Goal: Find contact information: Find contact information

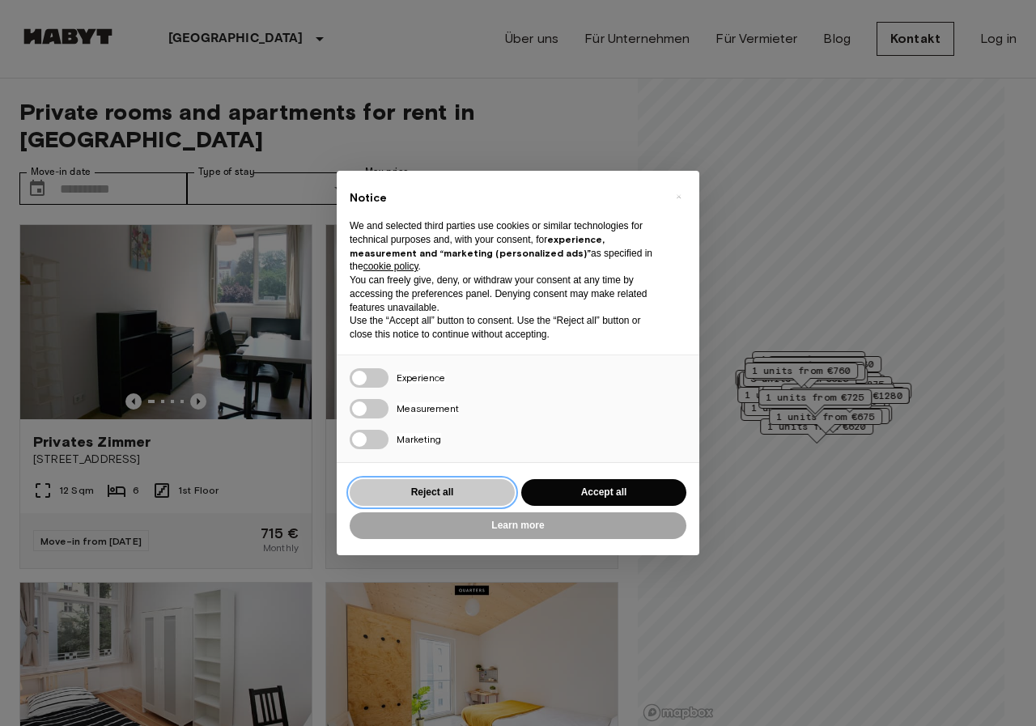
click at [444, 489] on button "Reject all" at bounding box center [432, 492] width 165 height 27
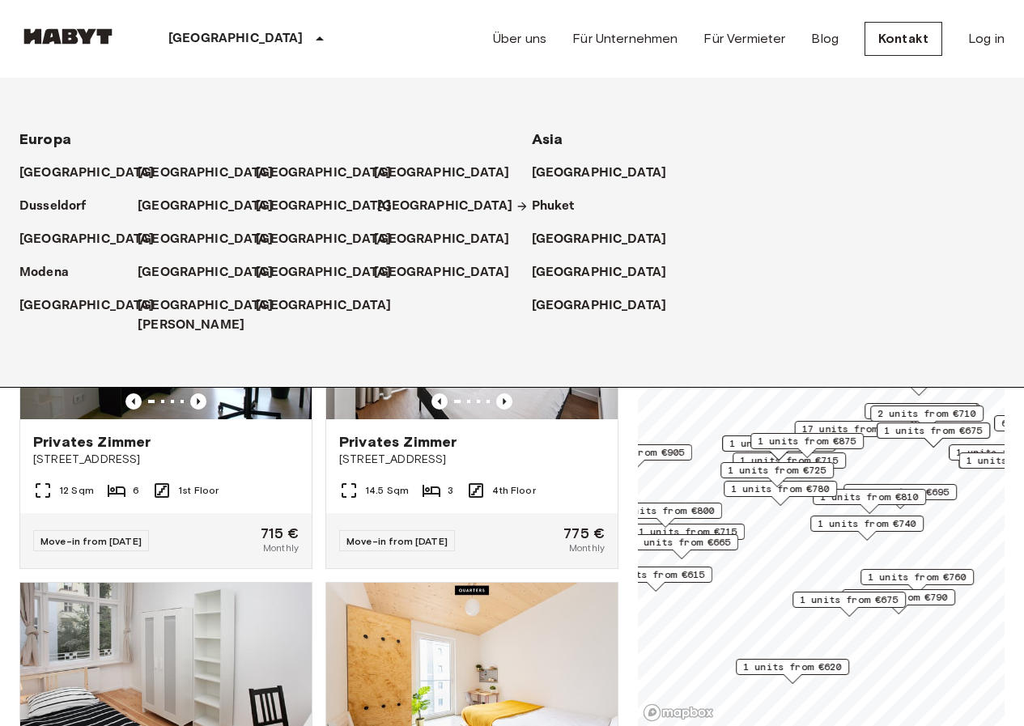
click at [389, 210] on p "[GEOGRAPHIC_DATA]" at bounding box center [444, 206] width 135 height 19
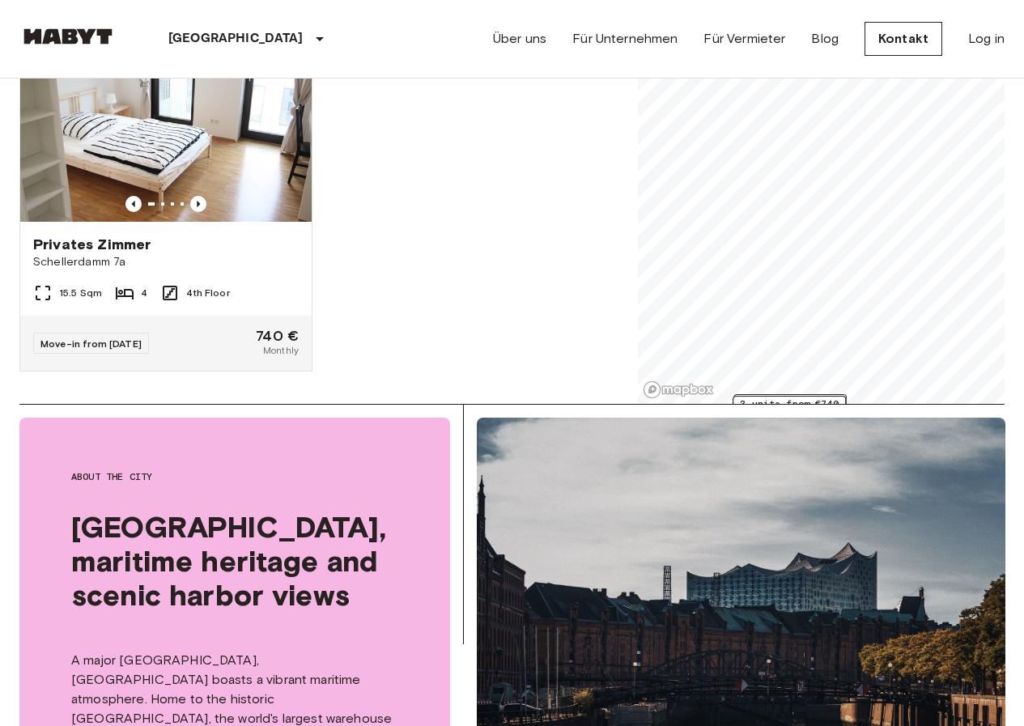
scroll to position [324, 0]
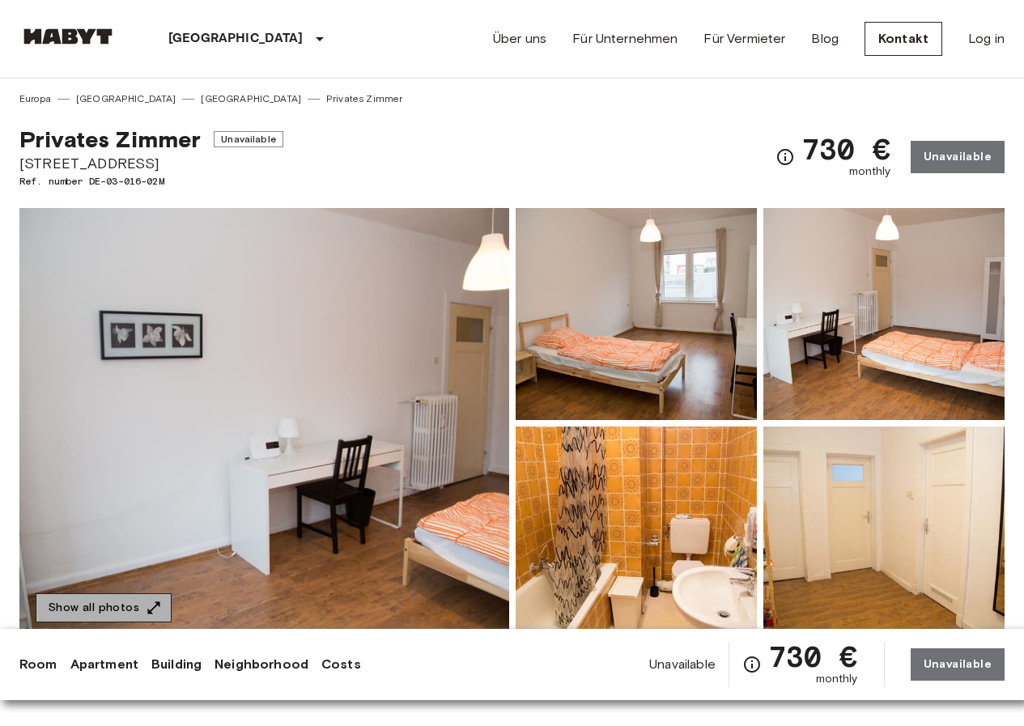
click at [109, 599] on button "Show all photos" at bounding box center [104, 608] width 136 height 30
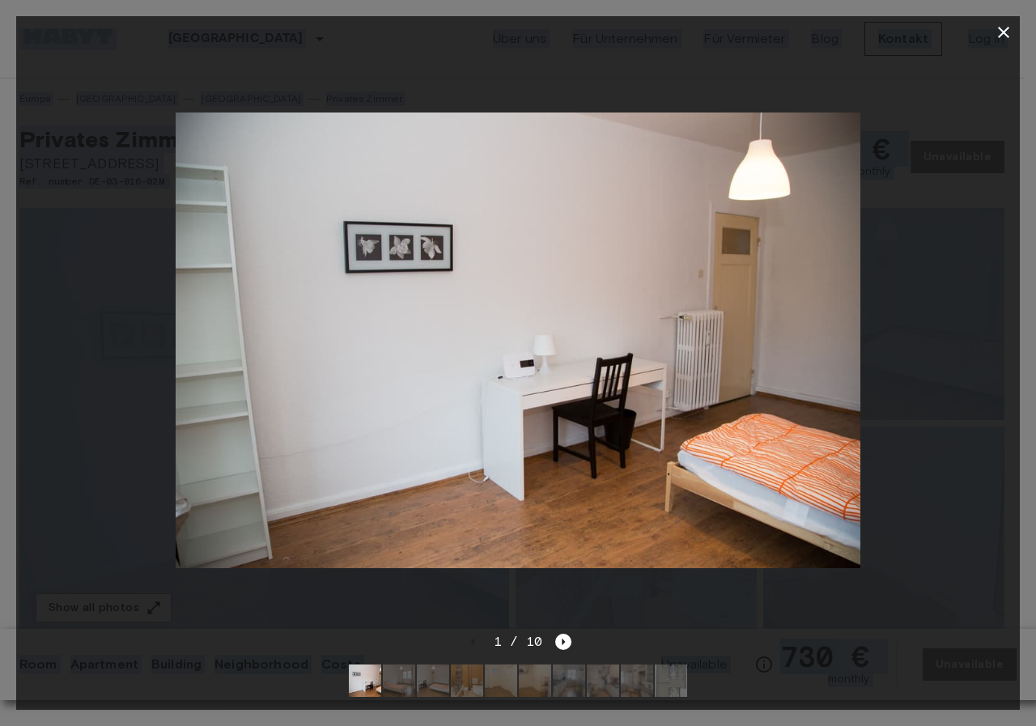
click at [962, 239] on div at bounding box center [518, 341] width 1004 height 584
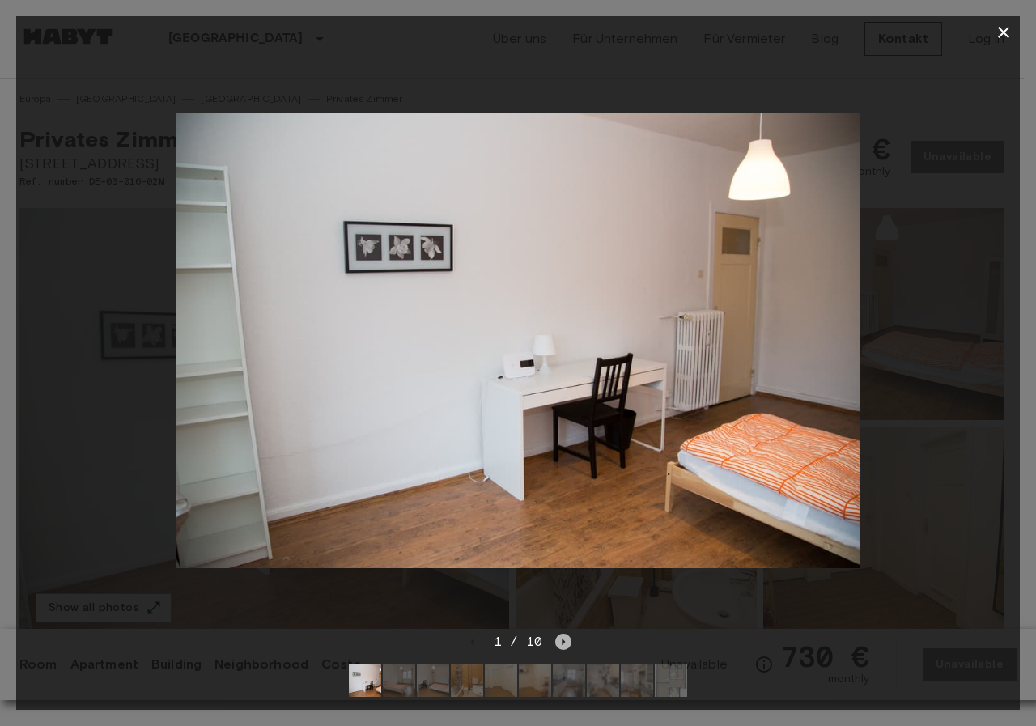
click at [563, 634] on icon "Next image" at bounding box center [563, 642] width 16 height 16
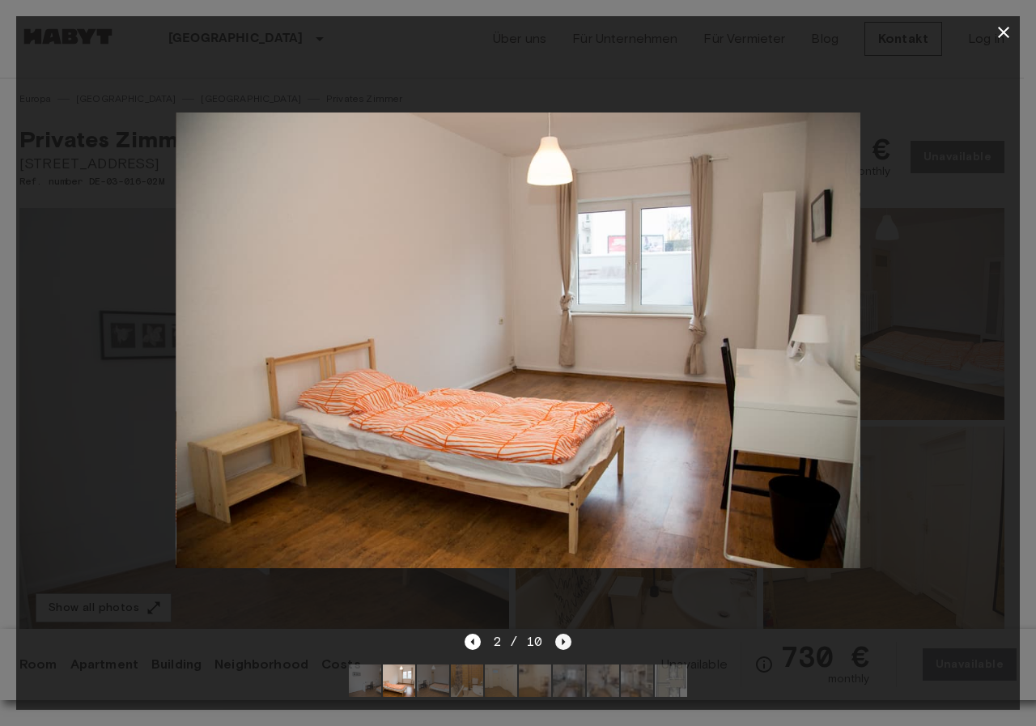
click at [563, 634] on icon "Next image" at bounding box center [563, 642] width 16 height 16
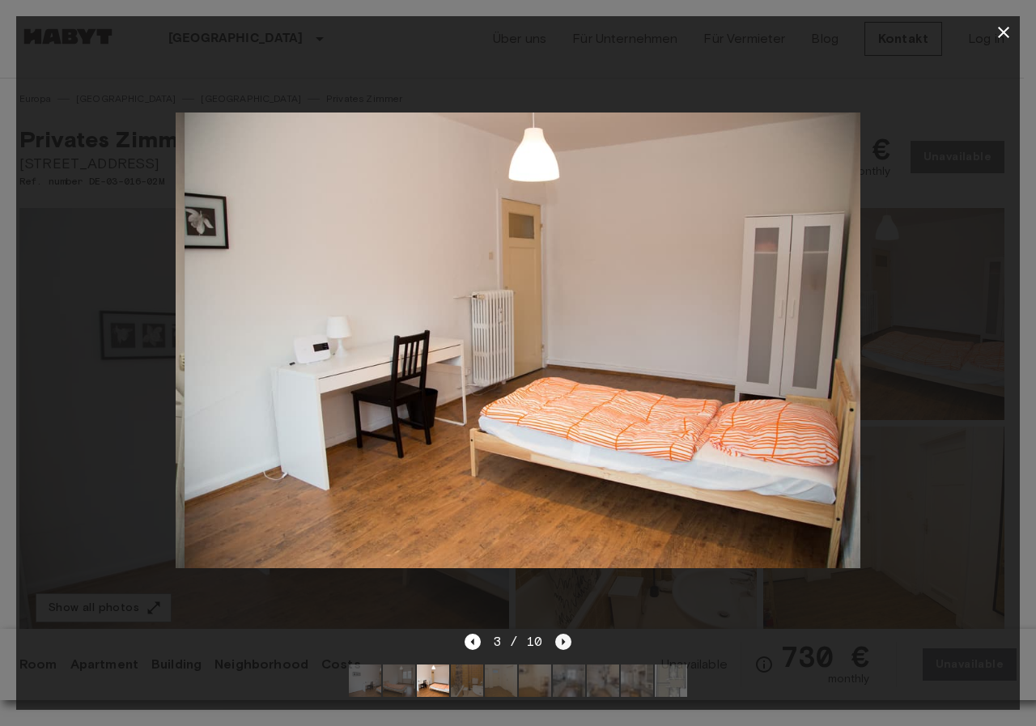
click at [563, 634] on icon "Next image" at bounding box center [563, 642] width 16 height 16
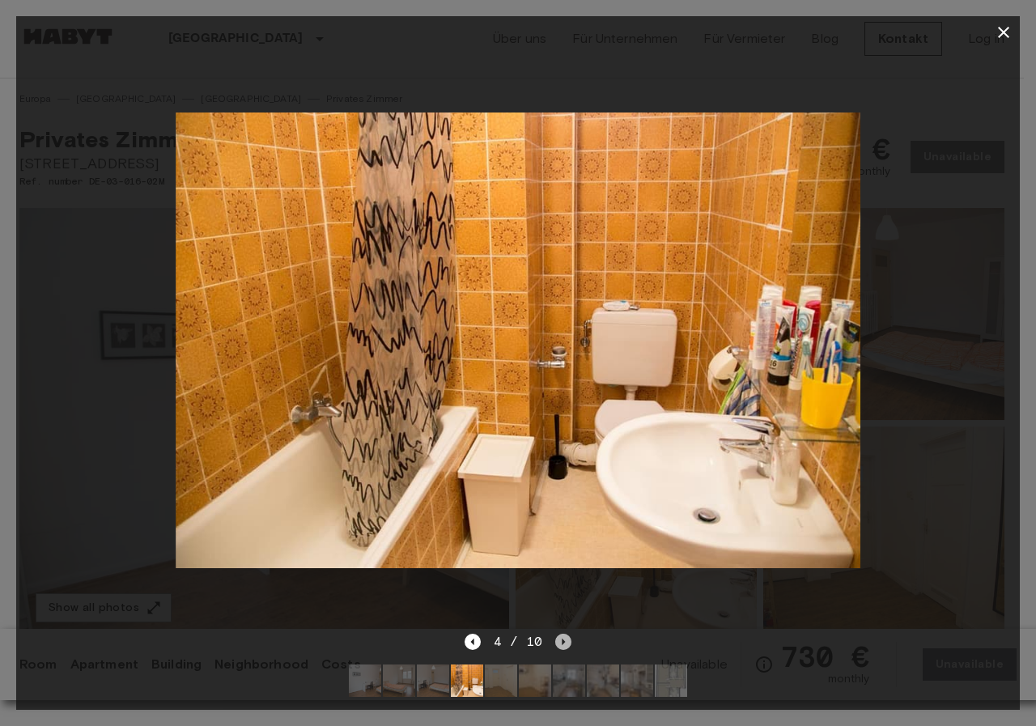
click at [567, 634] on icon "Next image" at bounding box center [563, 642] width 16 height 16
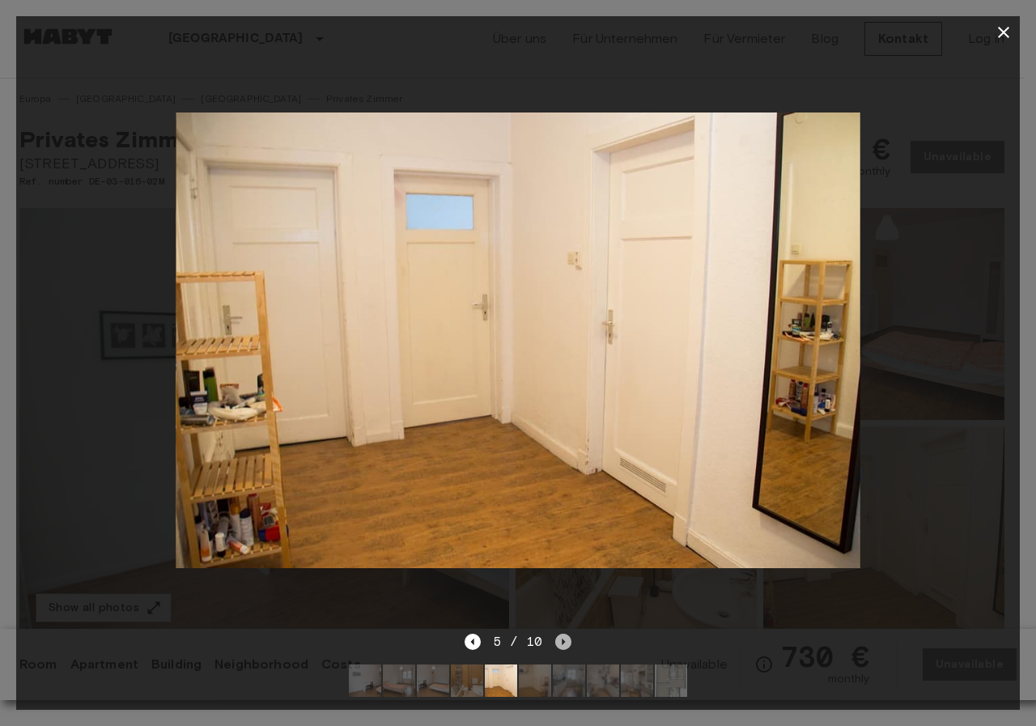
click at [567, 634] on icon "Next image" at bounding box center [563, 642] width 16 height 16
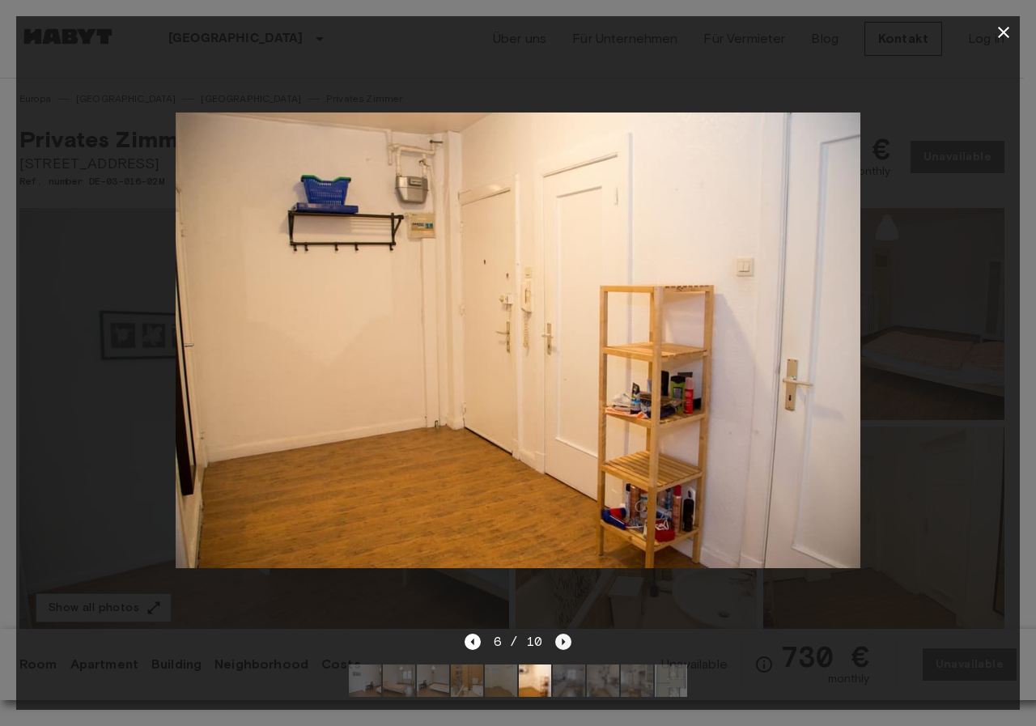
click at [567, 634] on icon "Next image" at bounding box center [563, 642] width 16 height 16
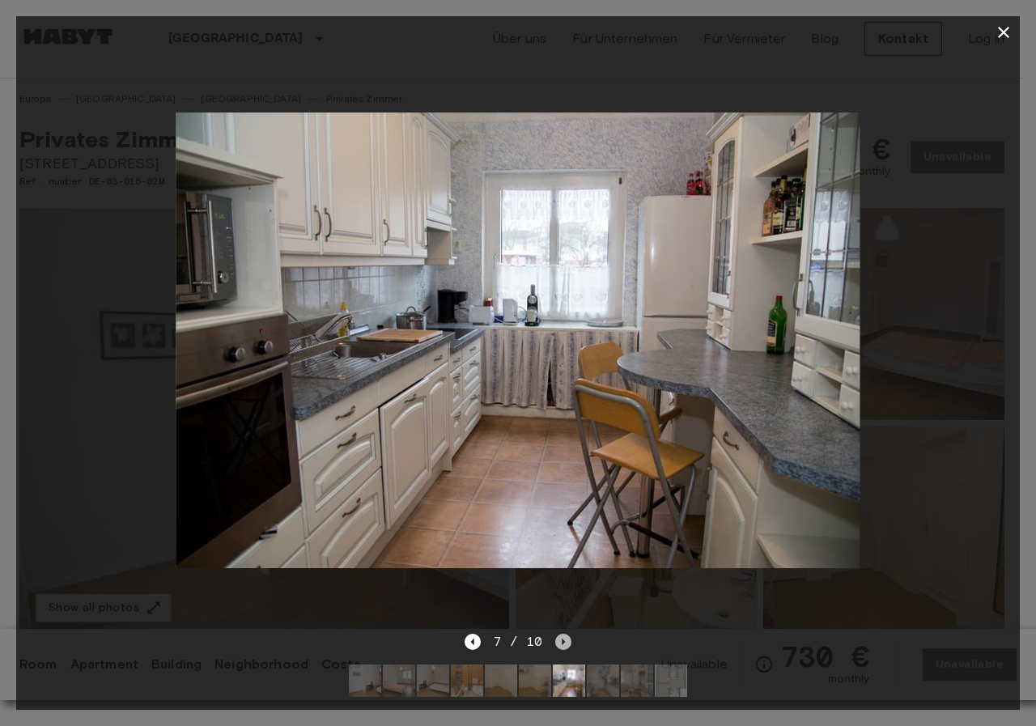
click at [567, 634] on icon "Next image" at bounding box center [563, 642] width 16 height 16
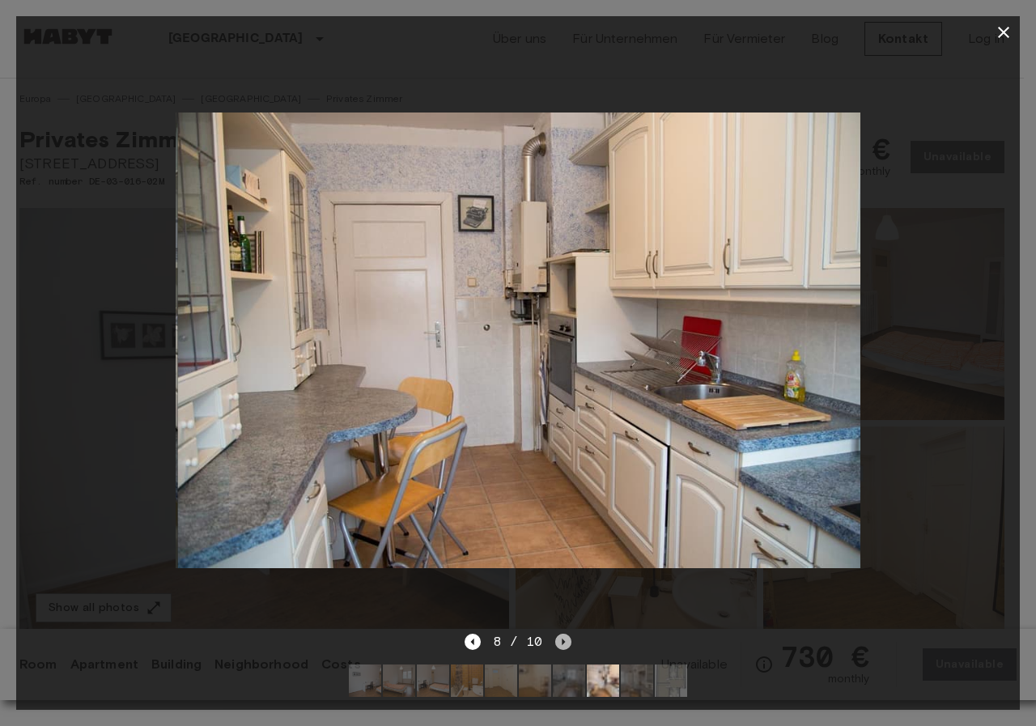
click at [567, 634] on icon "Next image" at bounding box center [563, 642] width 16 height 16
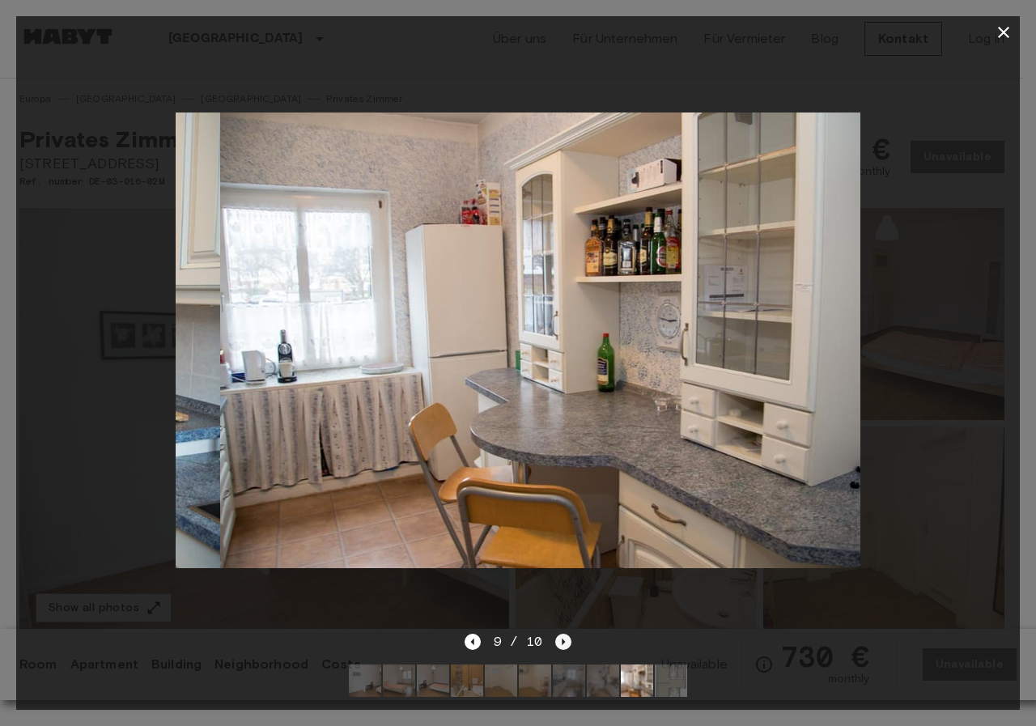
click at [567, 634] on icon "Next image" at bounding box center [563, 642] width 16 height 16
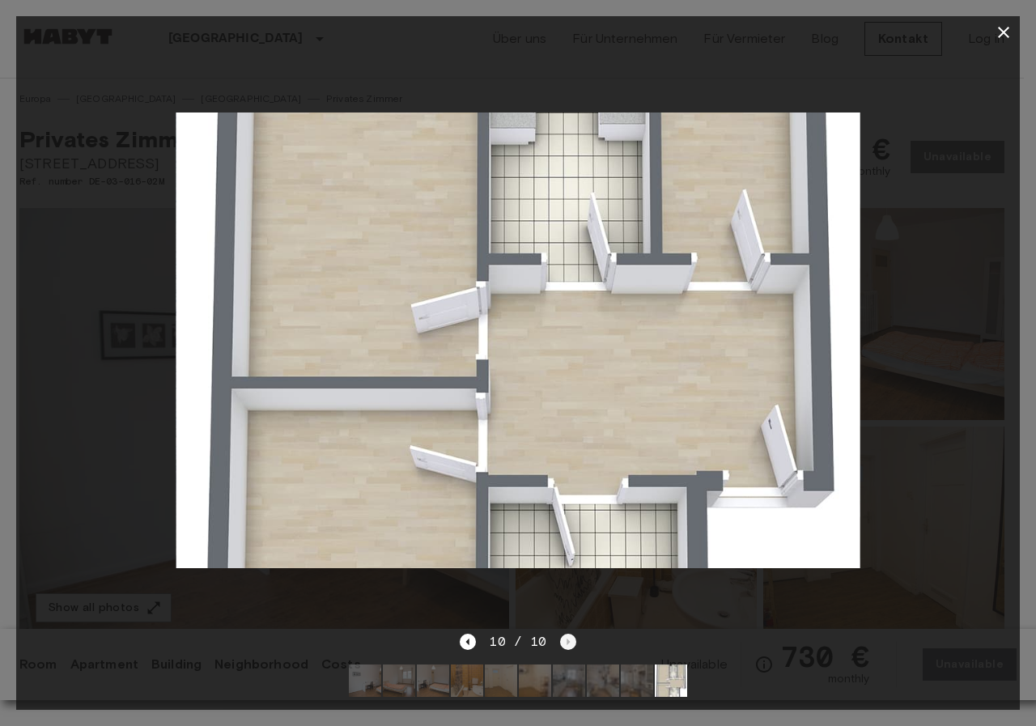
click at [567, 632] on div "10 / 10" at bounding box center [518, 641] width 116 height 19
click at [1016, 38] on button "button" at bounding box center [1004, 32] width 32 height 32
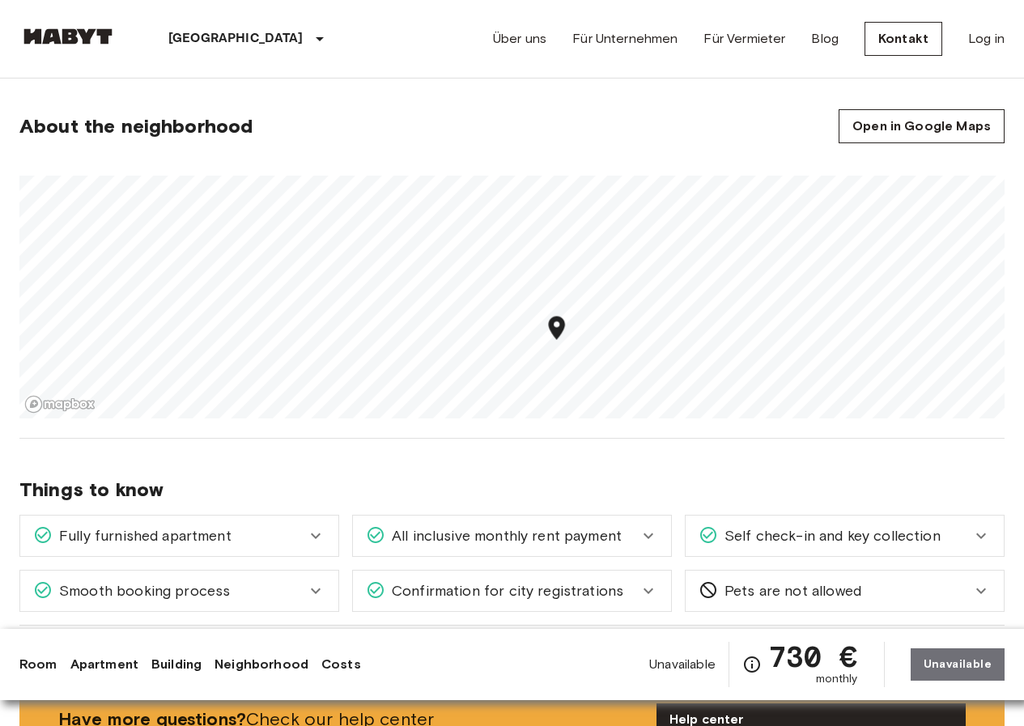
scroll to position [729, 0]
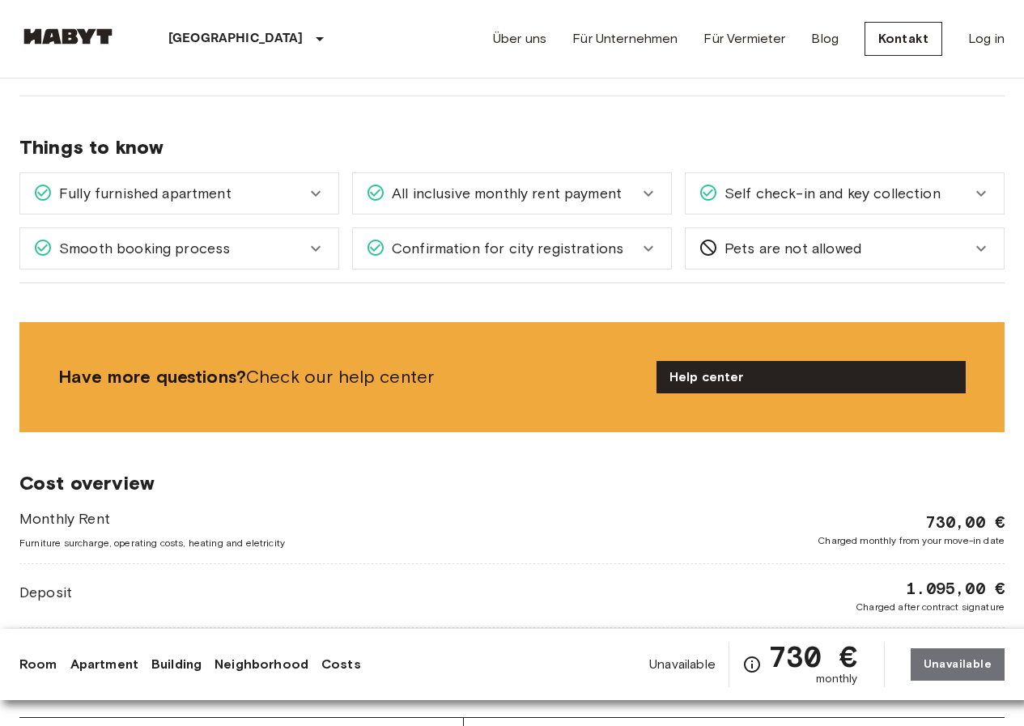
scroll to position [1295, 0]
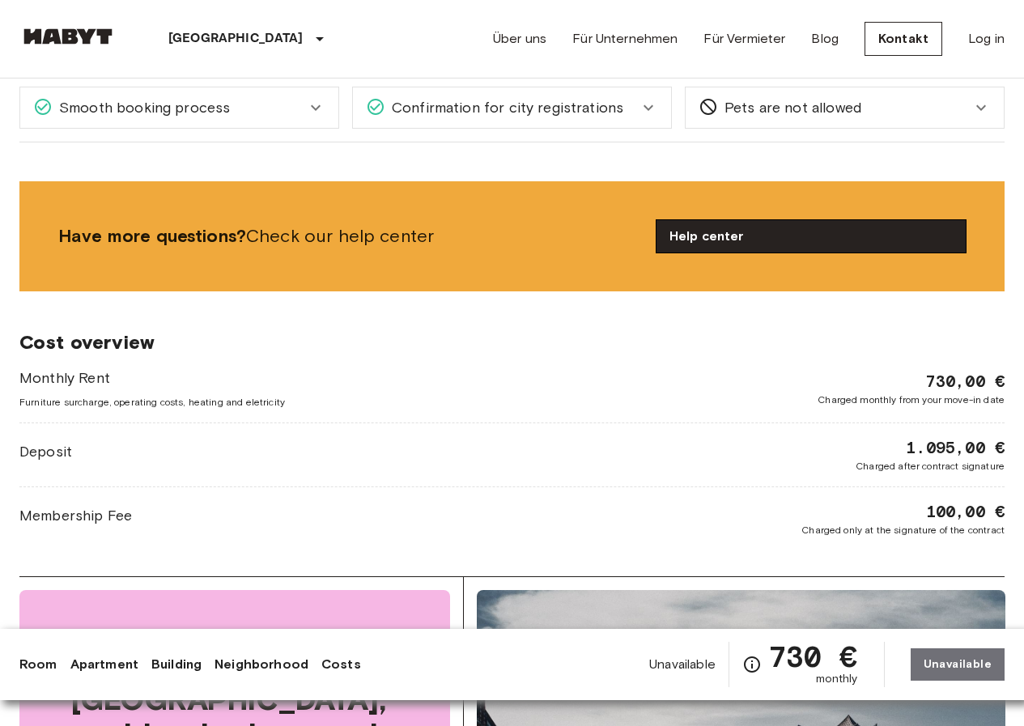
click at [734, 236] on link "Help center" at bounding box center [810, 236] width 309 height 32
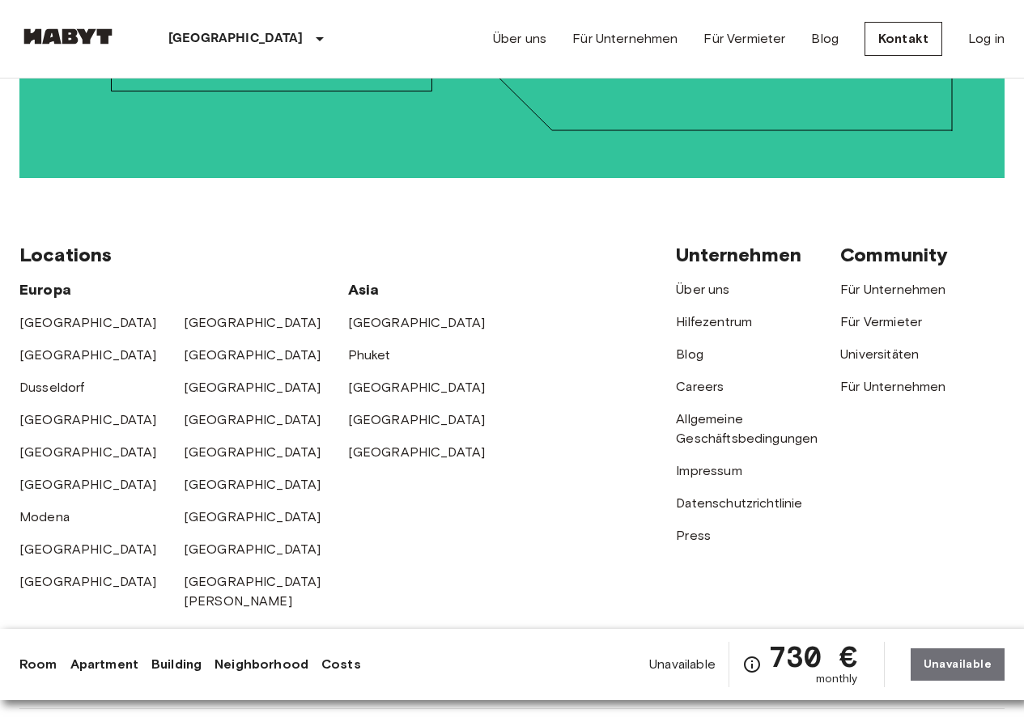
scroll to position [3291, 0]
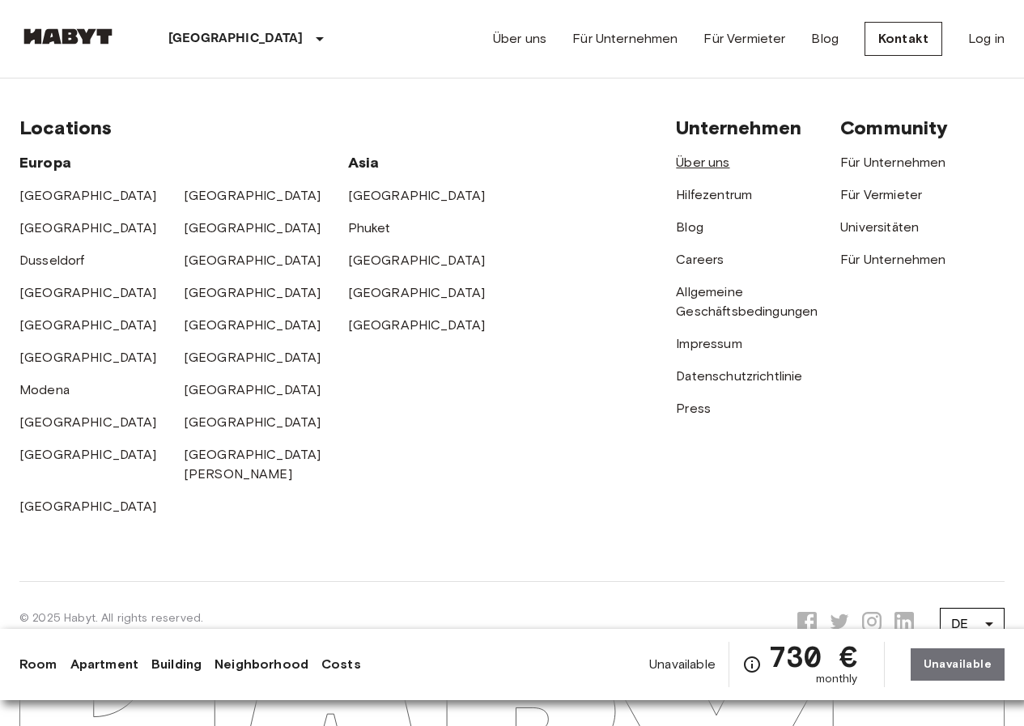
click at [699, 155] on link "Über uns" at bounding box center [702, 162] width 53 height 15
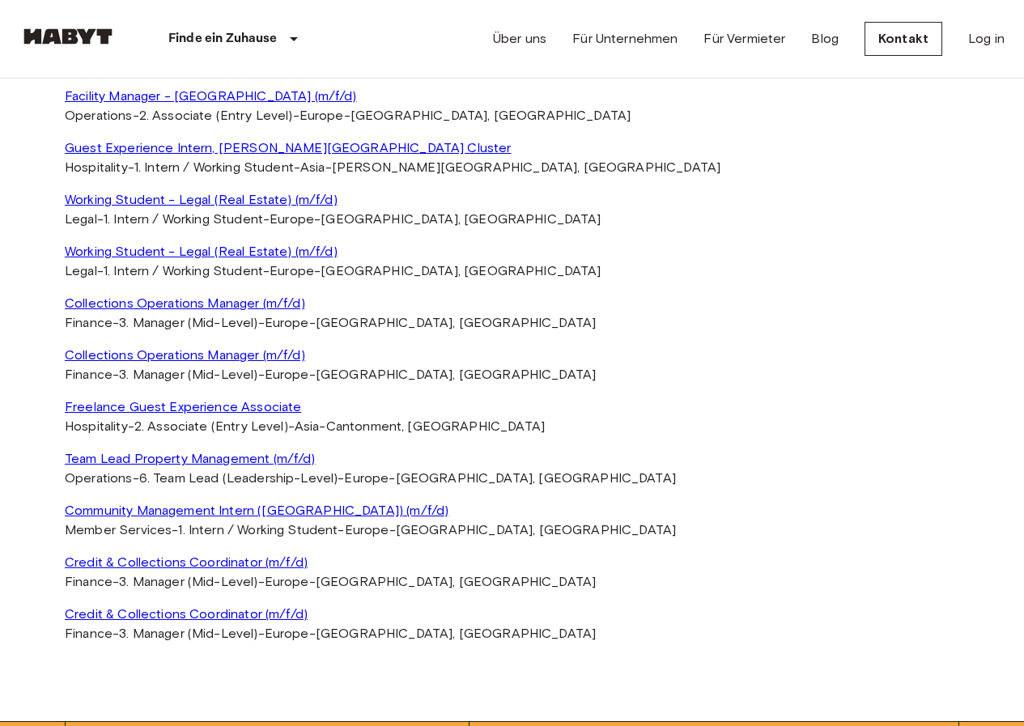
scroll to position [3805, 0]
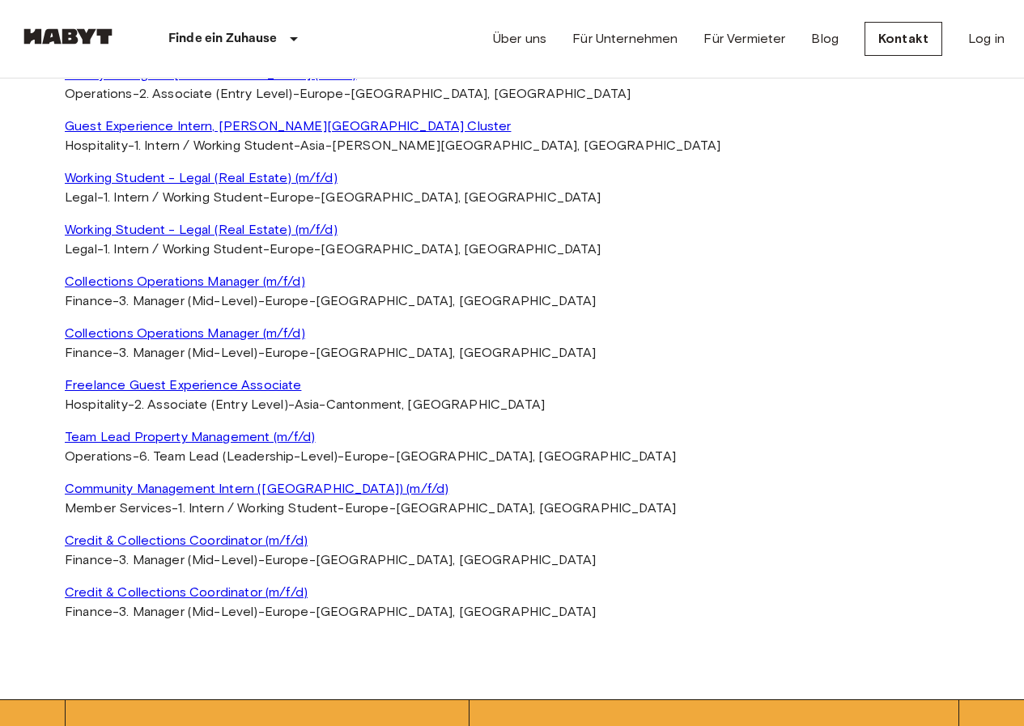
click at [445, 126] on div "**********" at bounding box center [512, 139] width 894 height 965
select select "******"
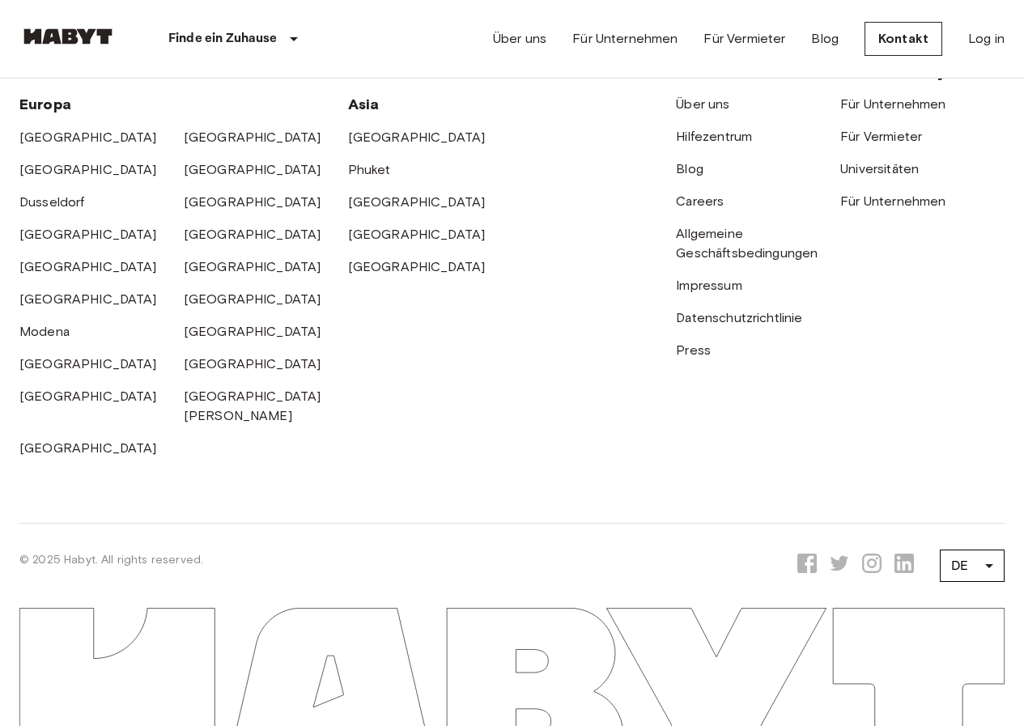
scroll to position [5181, 0]
click at [699, 176] on link "Blog" at bounding box center [690, 168] width 28 height 15
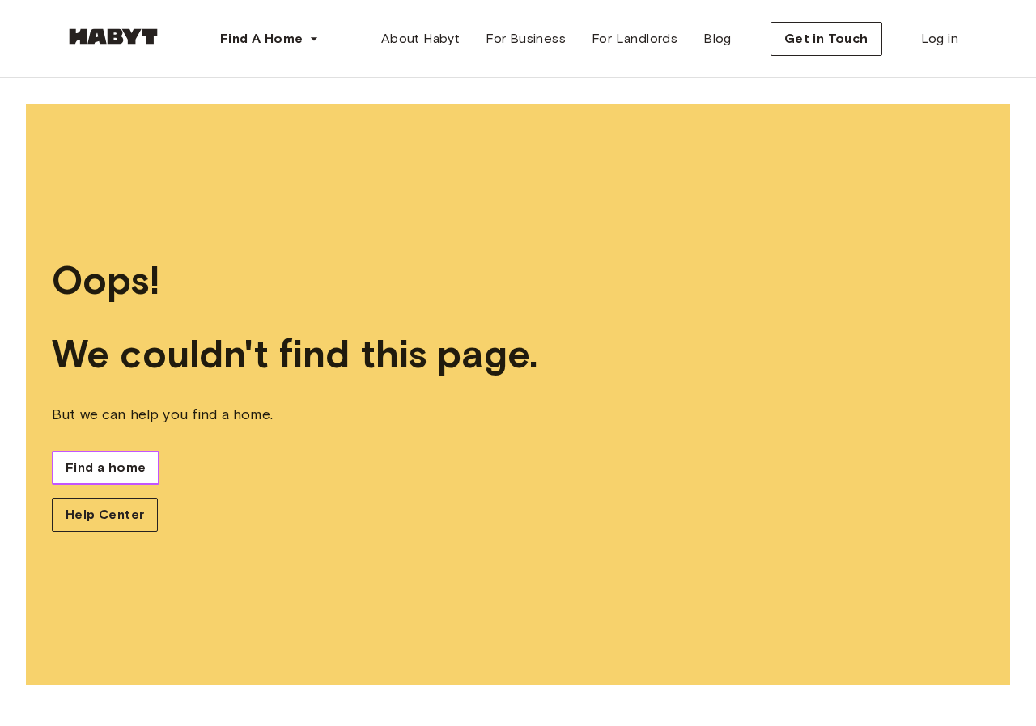
click at [87, 471] on span "Find a home" at bounding box center [106, 467] width 80 height 19
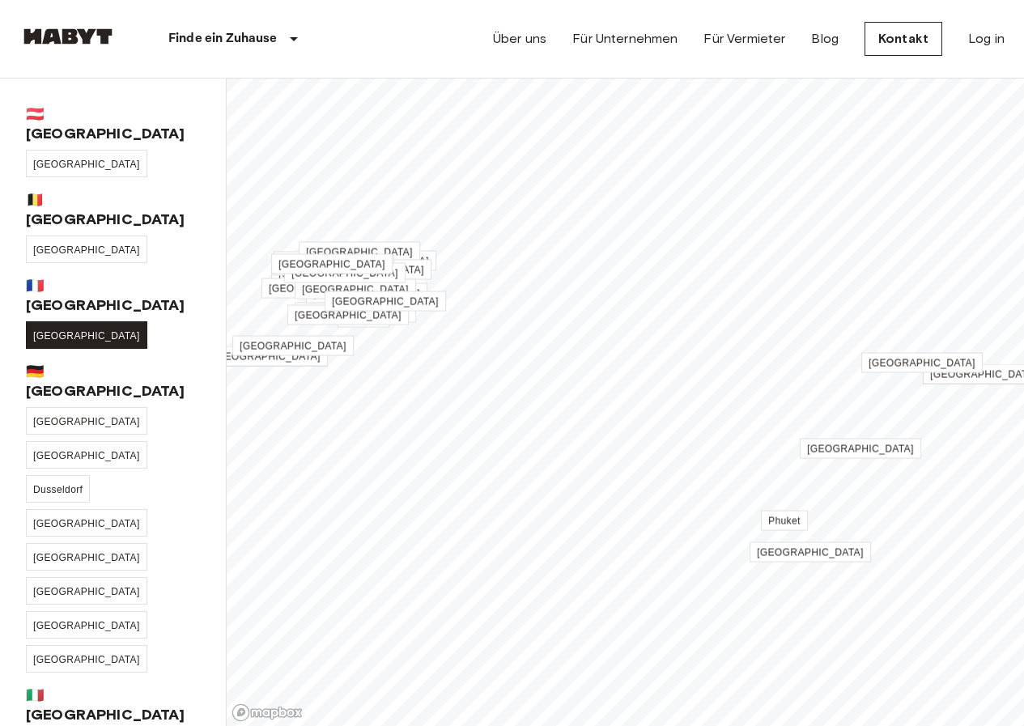
click at [45, 321] on link "[GEOGRAPHIC_DATA]" at bounding box center [86, 335] width 121 height 28
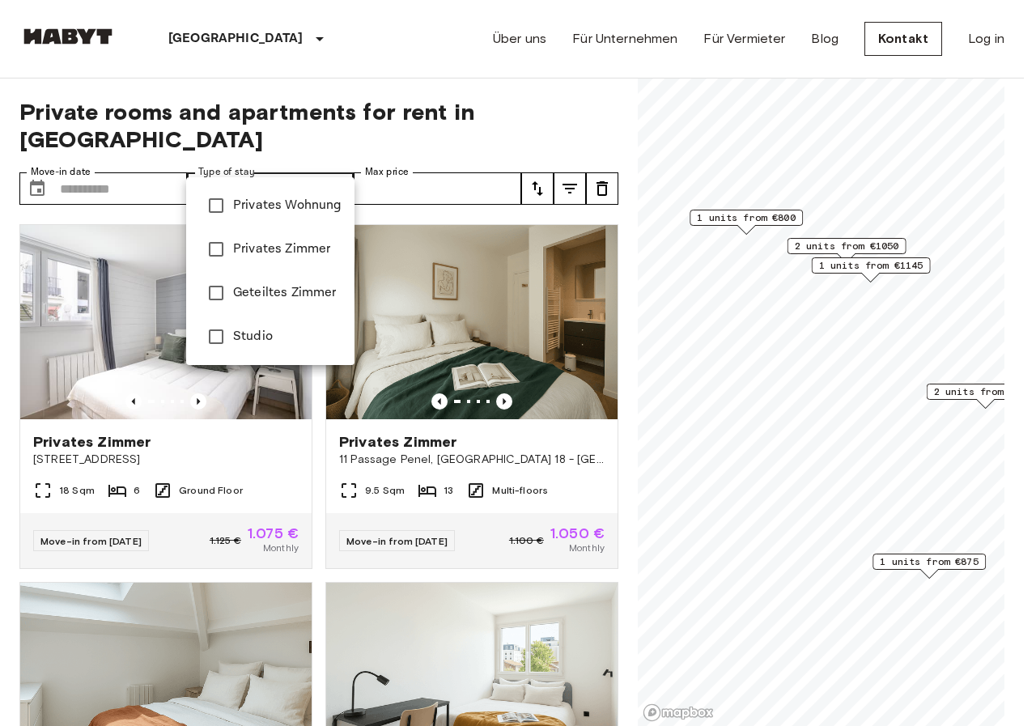
click at [304, 166] on div at bounding box center [518, 363] width 1036 height 726
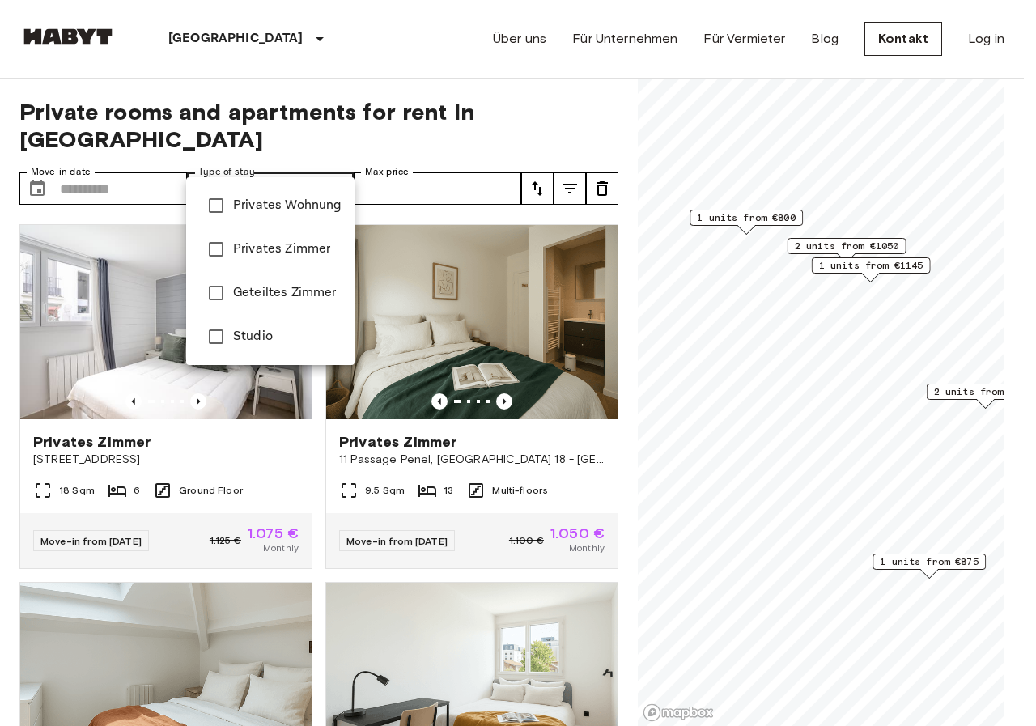
click at [293, 206] on span "Privates Wohnung" at bounding box center [287, 205] width 108 height 19
type input "**********"
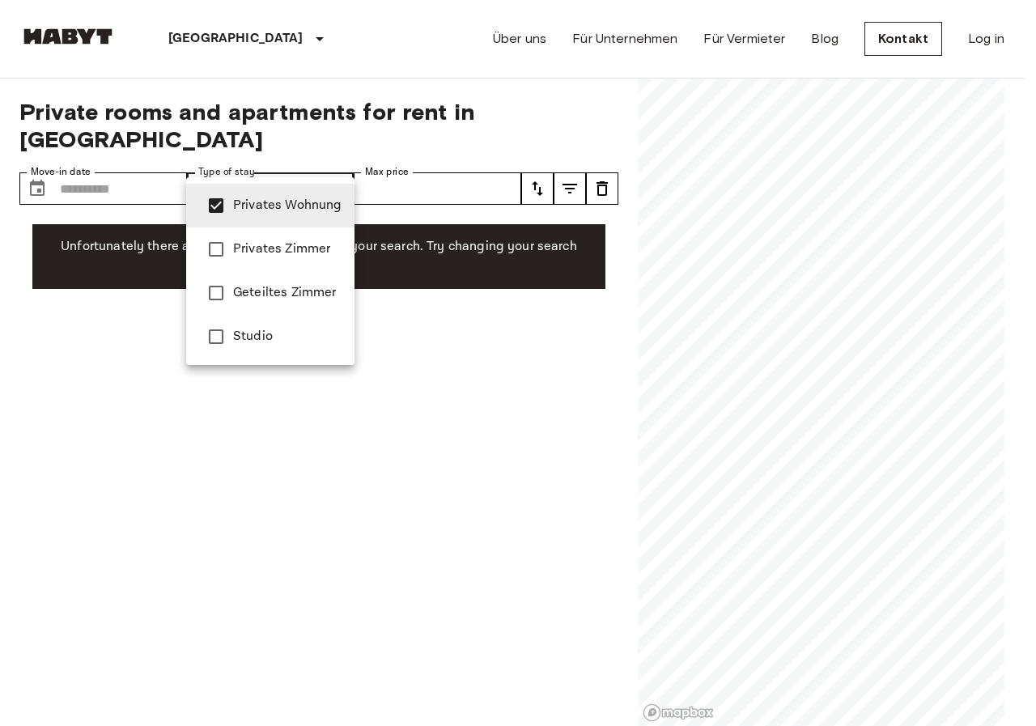
click at [563, 91] on div at bounding box center [518, 363] width 1036 height 726
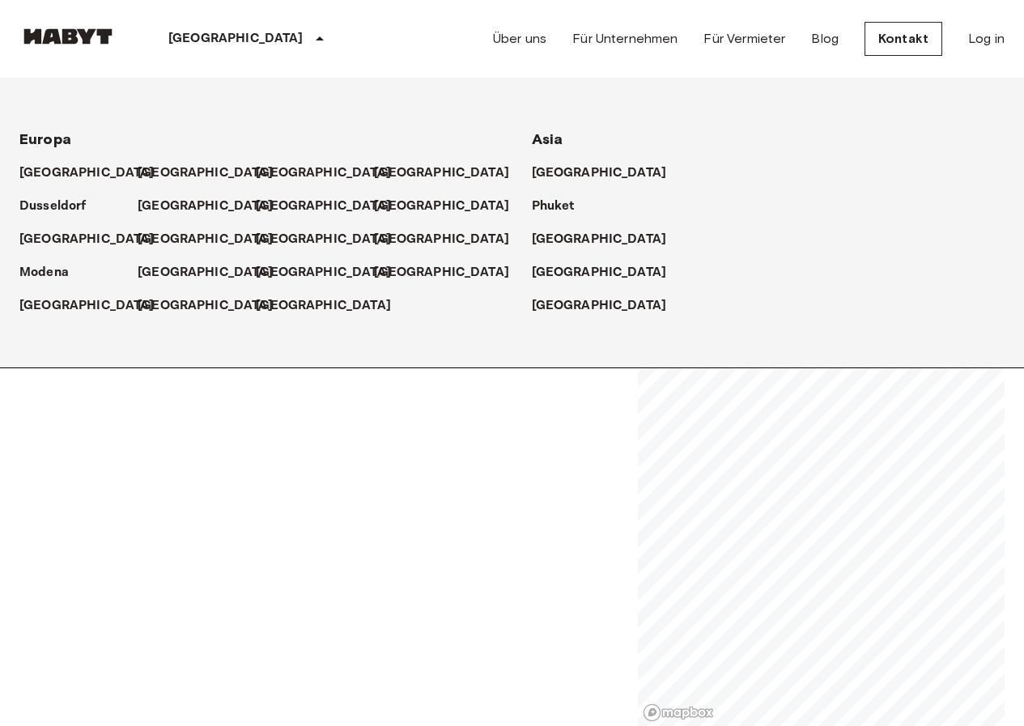
click at [310, 40] on icon at bounding box center [319, 38] width 19 height 19
click at [82, 38] on img at bounding box center [67, 36] width 97 height 16
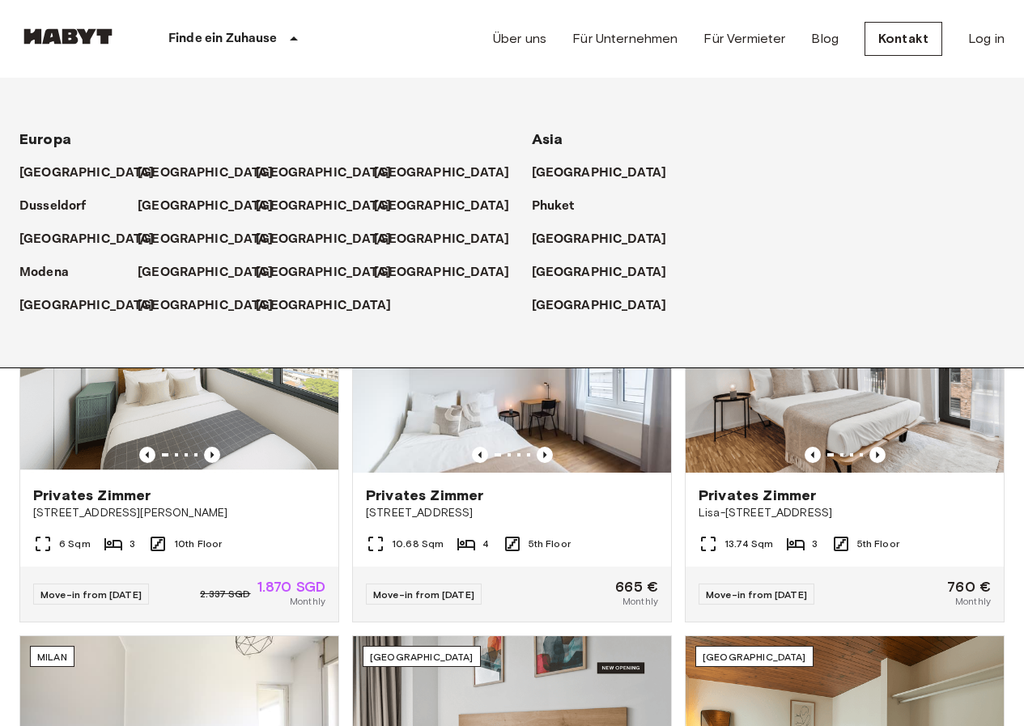
scroll to position [81, 0]
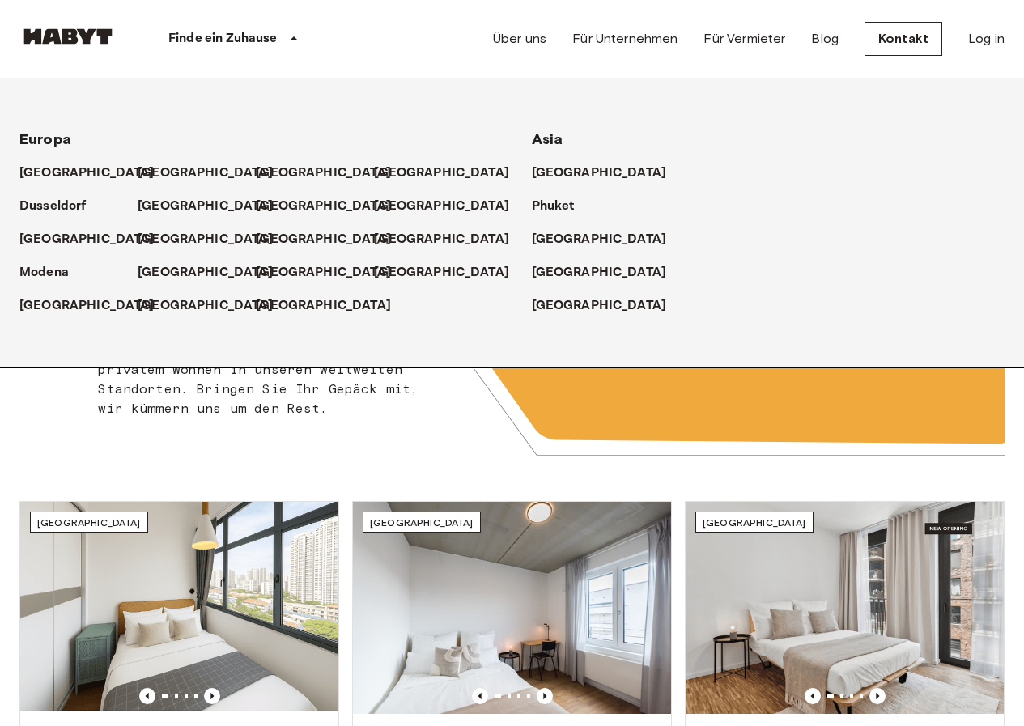
click at [147, 36] on div "Finde ein Zuhause" at bounding box center [236, 39] width 239 height 78
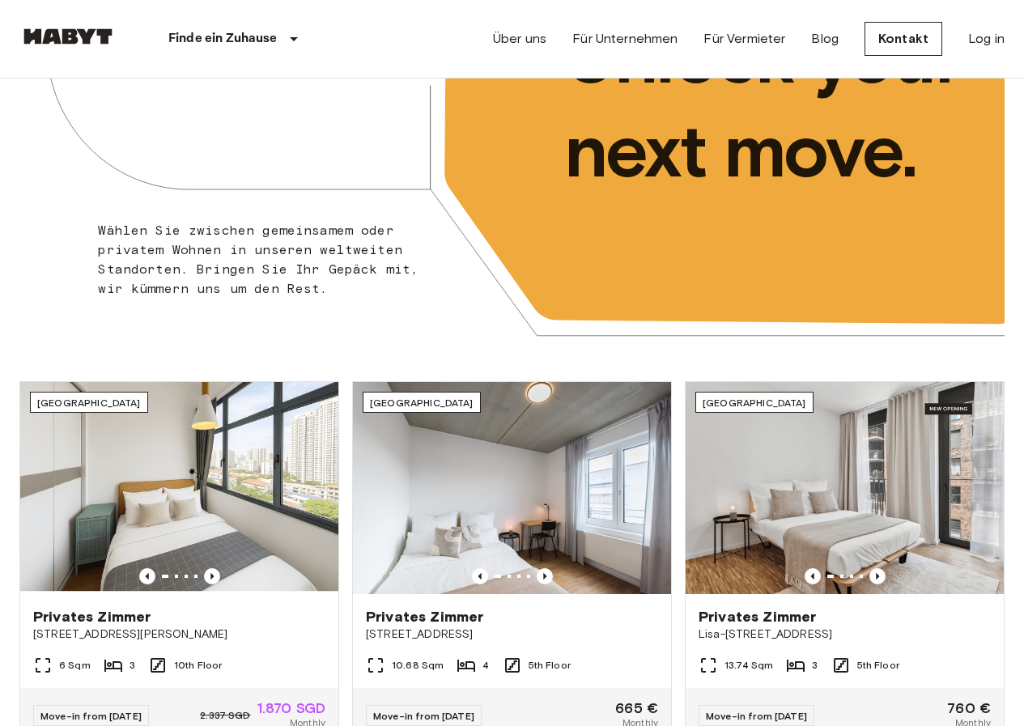
scroll to position [0, 0]
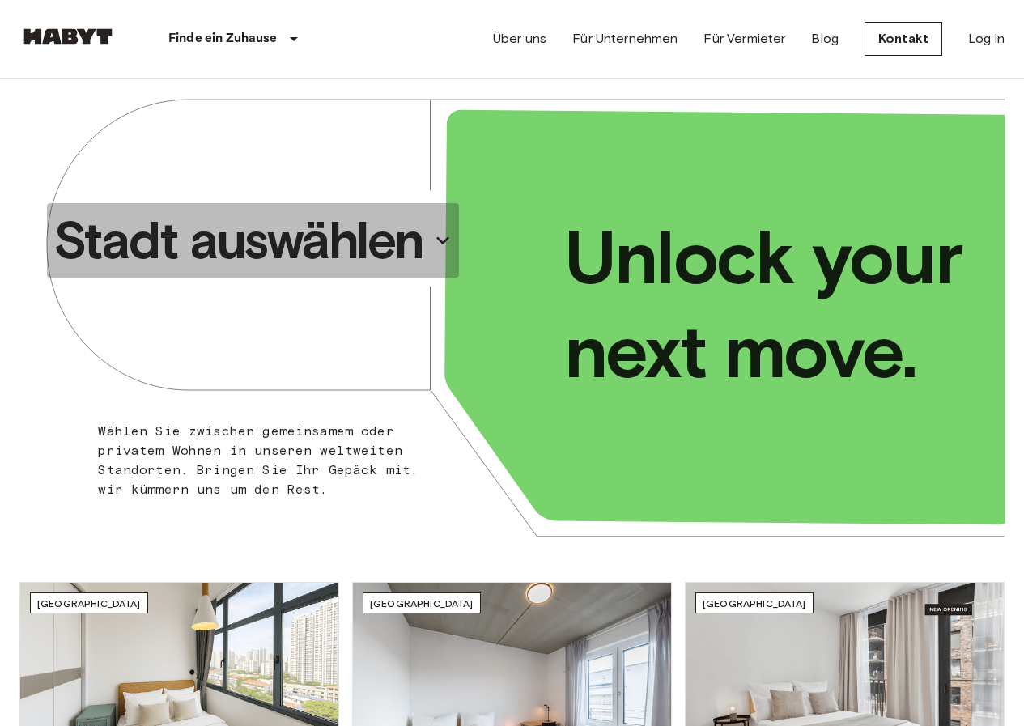
click at [335, 236] on p "Stadt auswählen" at bounding box center [238, 240] width 370 height 65
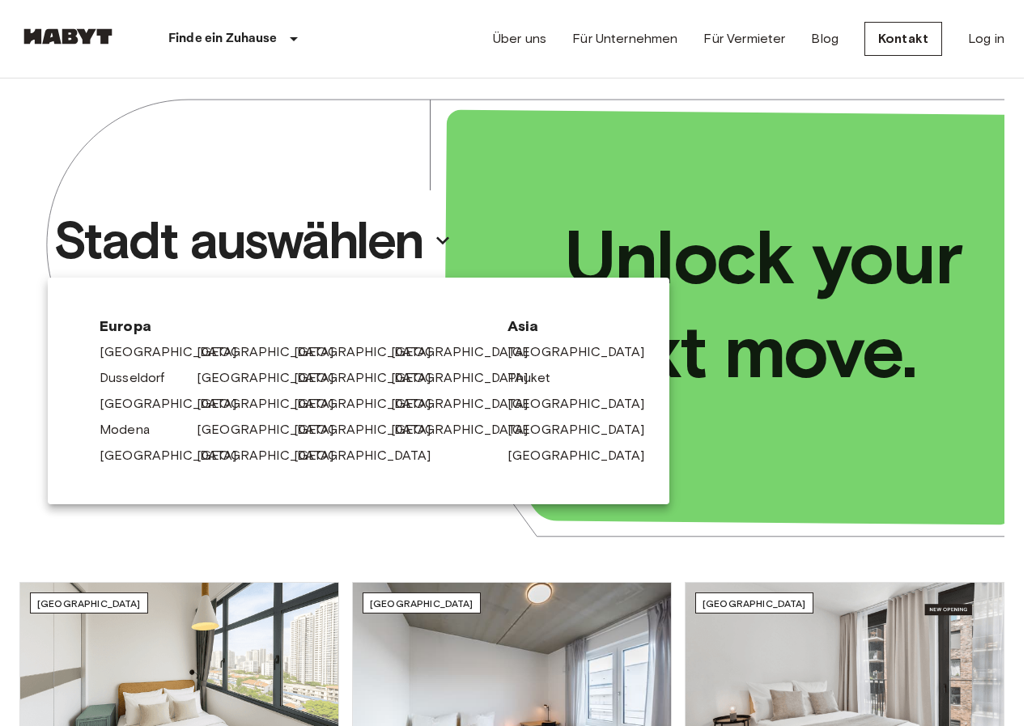
click at [354, 242] on div at bounding box center [518, 363] width 1036 height 726
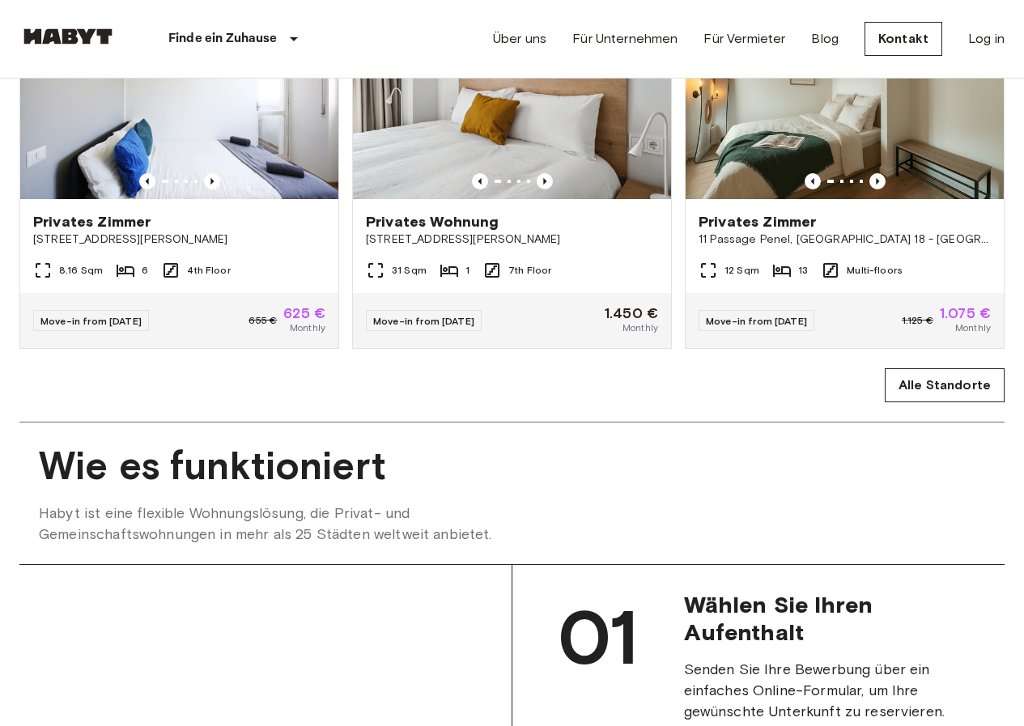
scroll to position [890, 0]
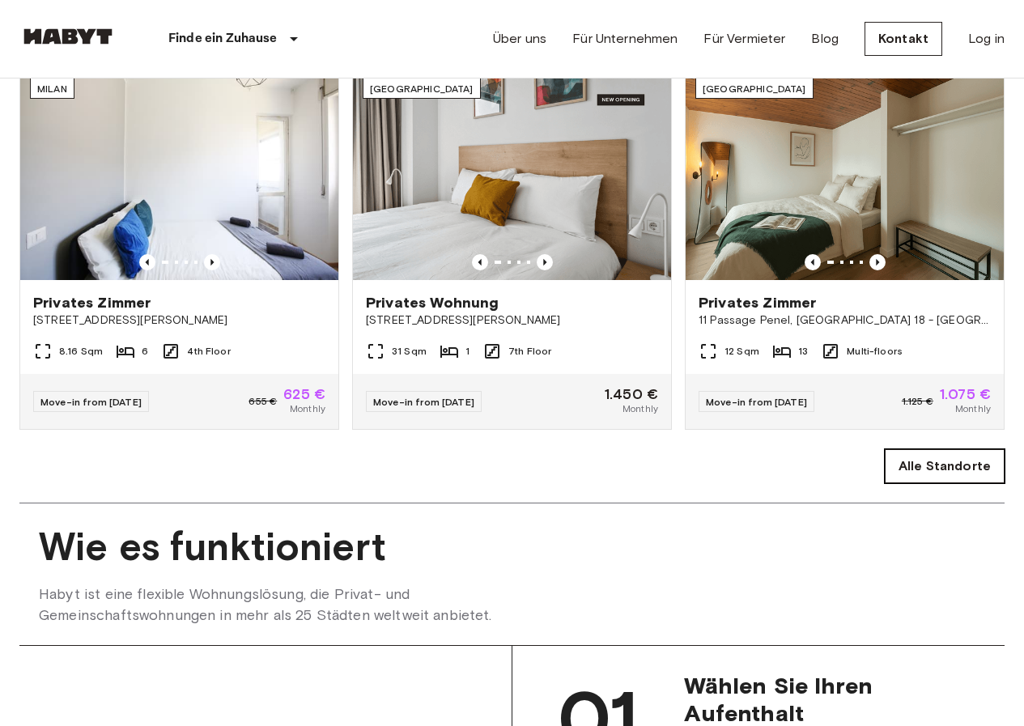
click at [948, 483] on link "Alle Standorte" at bounding box center [945, 466] width 120 height 34
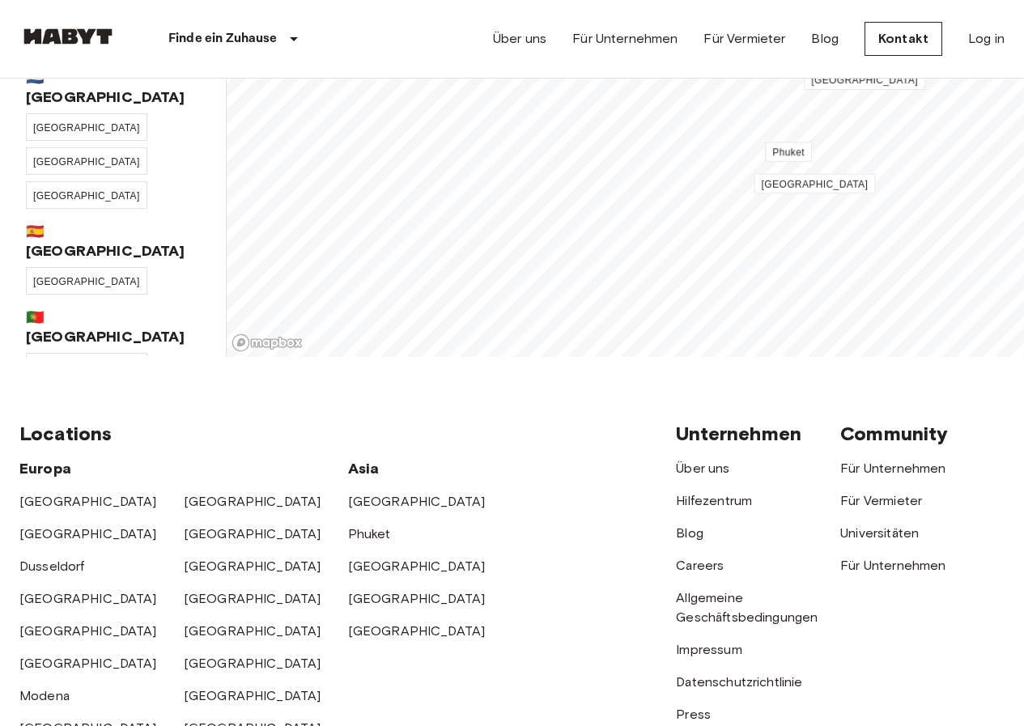
scroll to position [81, 0]
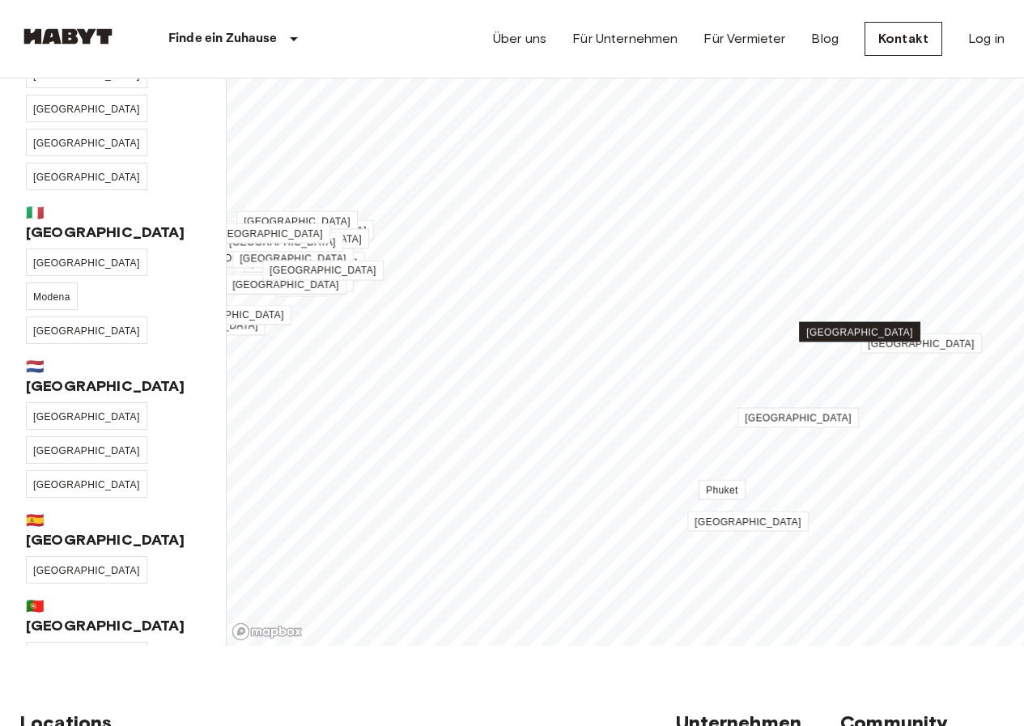
click at [864, 336] on span "[GEOGRAPHIC_DATA]" at bounding box center [859, 332] width 107 height 11
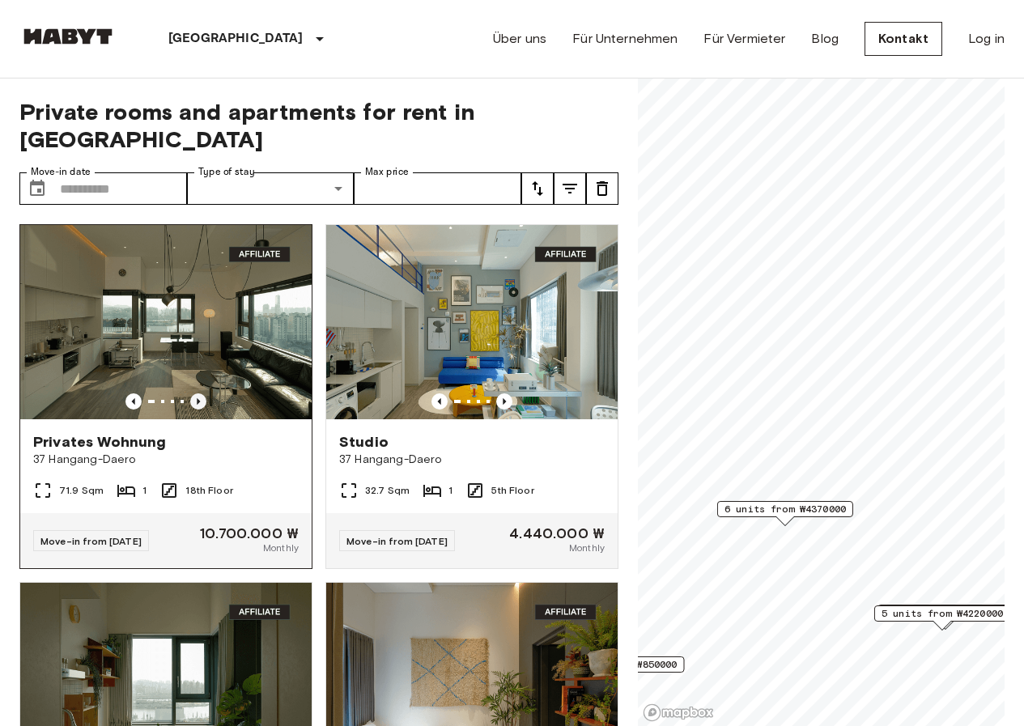
click at [193, 393] on icon "Previous image" at bounding box center [198, 401] width 16 height 16
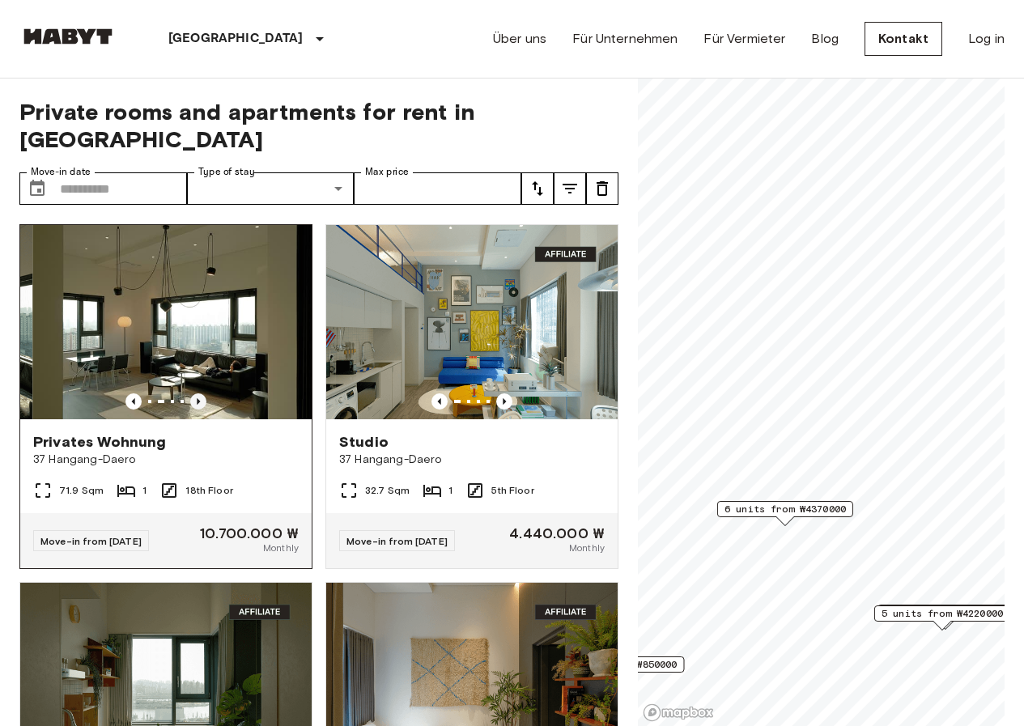
click at [193, 393] on icon "Previous image" at bounding box center [198, 401] width 16 height 16
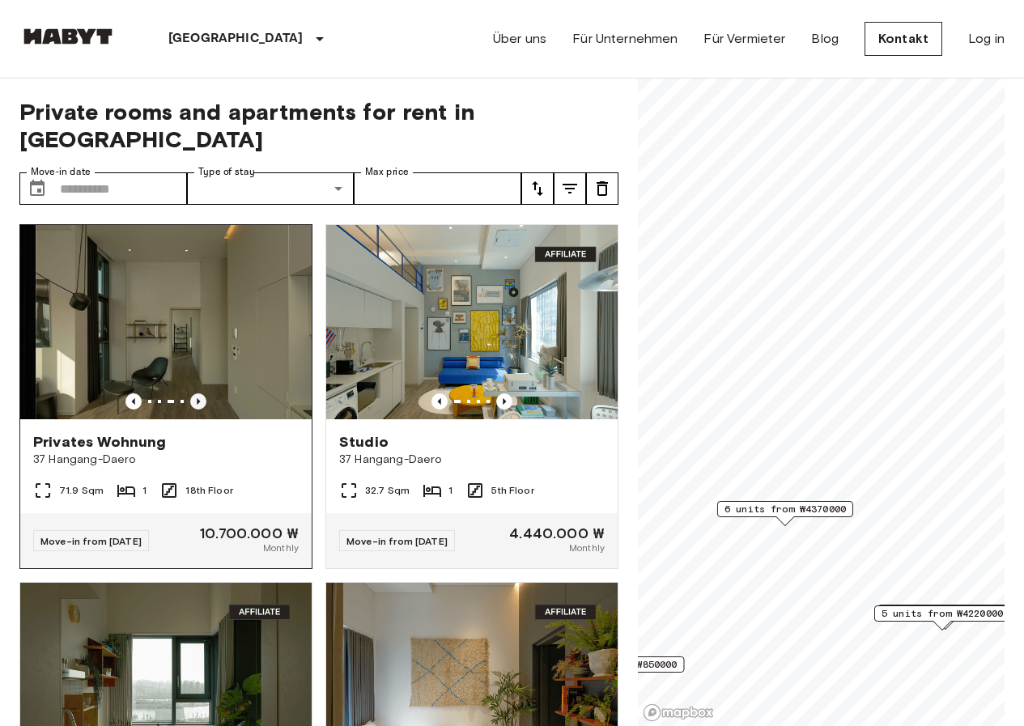
click at [193, 393] on icon "Previous image" at bounding box center [198, 401] width 16 height 16
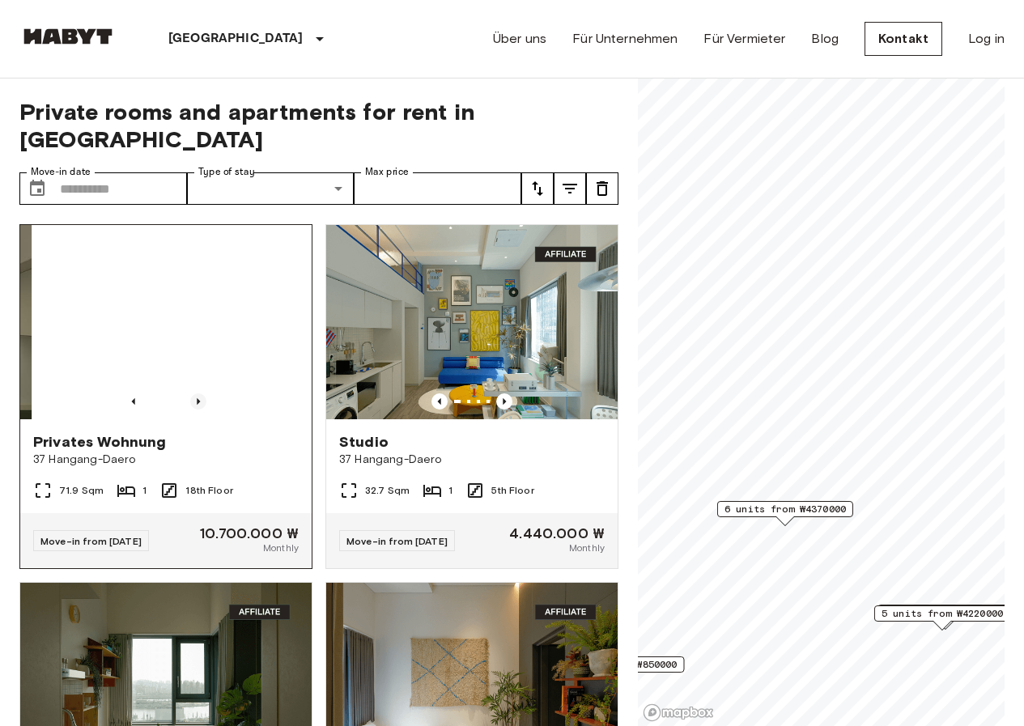
click at [193, 393] on icon "Previous image" at bounding box center [198, 401] width 16 height 16
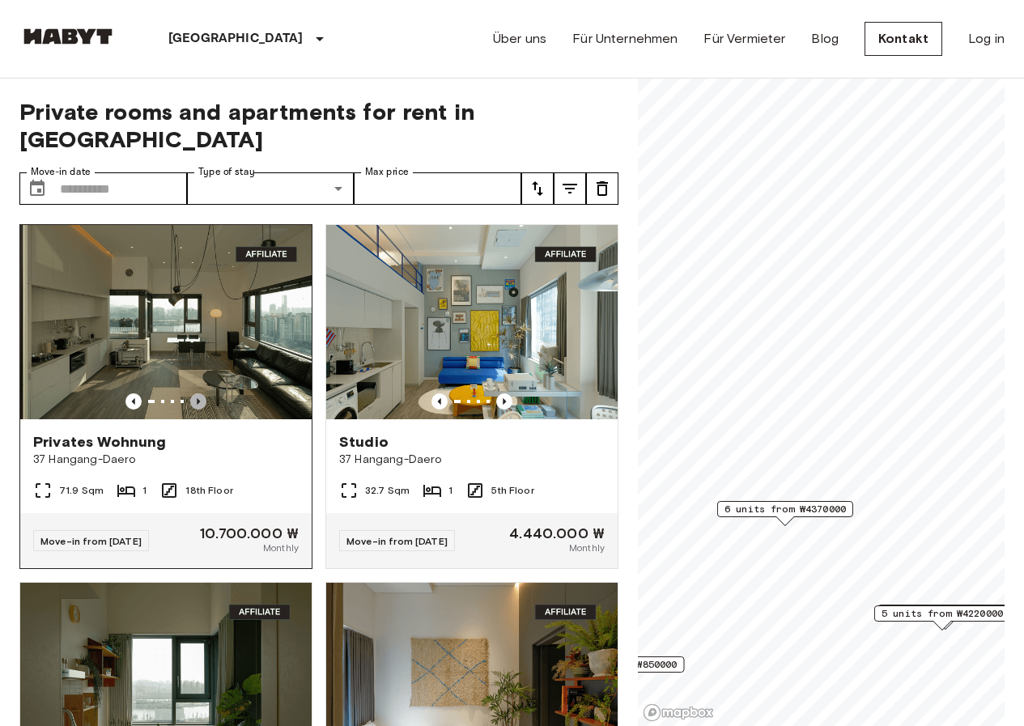
click at [195, 393] on icon "Previous image" at bounding box center [198, 401] width 16 height 16
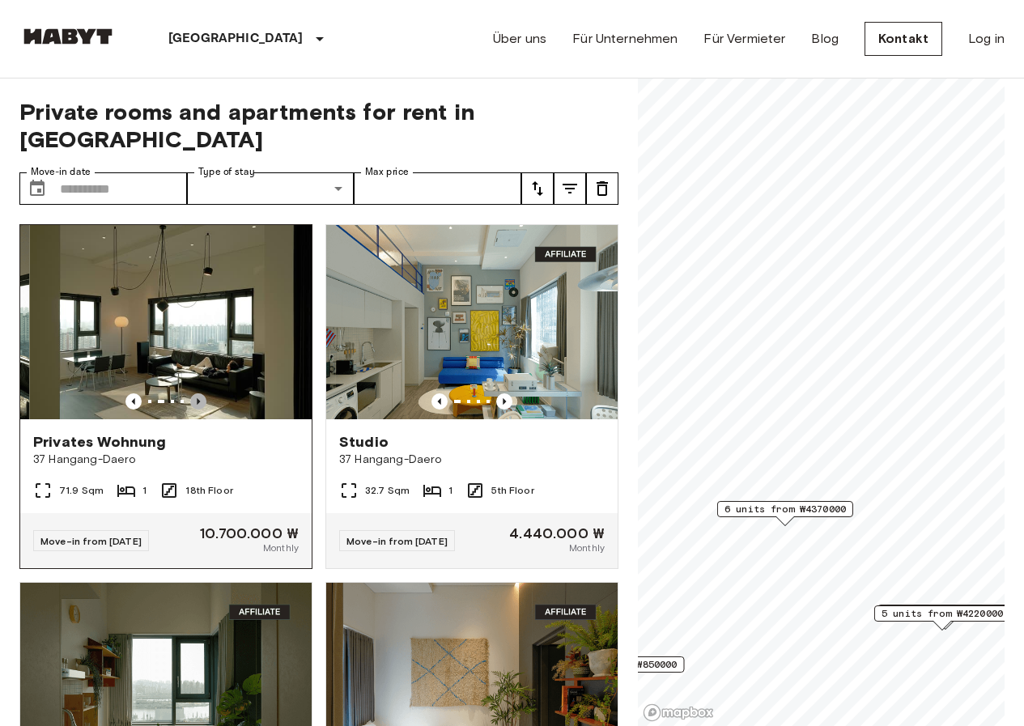
click at [197, 398] on icon "Previous image" at bounding box center [198, 401] width 3 height 6
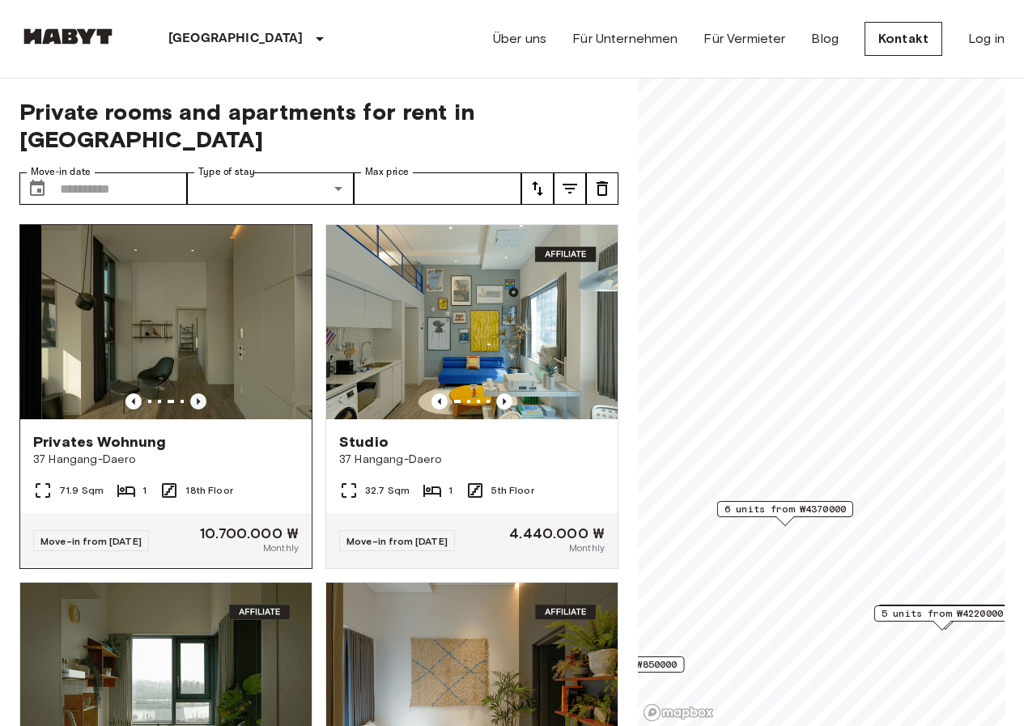
click at [197, 398] on icon "Previous image" at bounding box center [198, 401] width 3 height 6
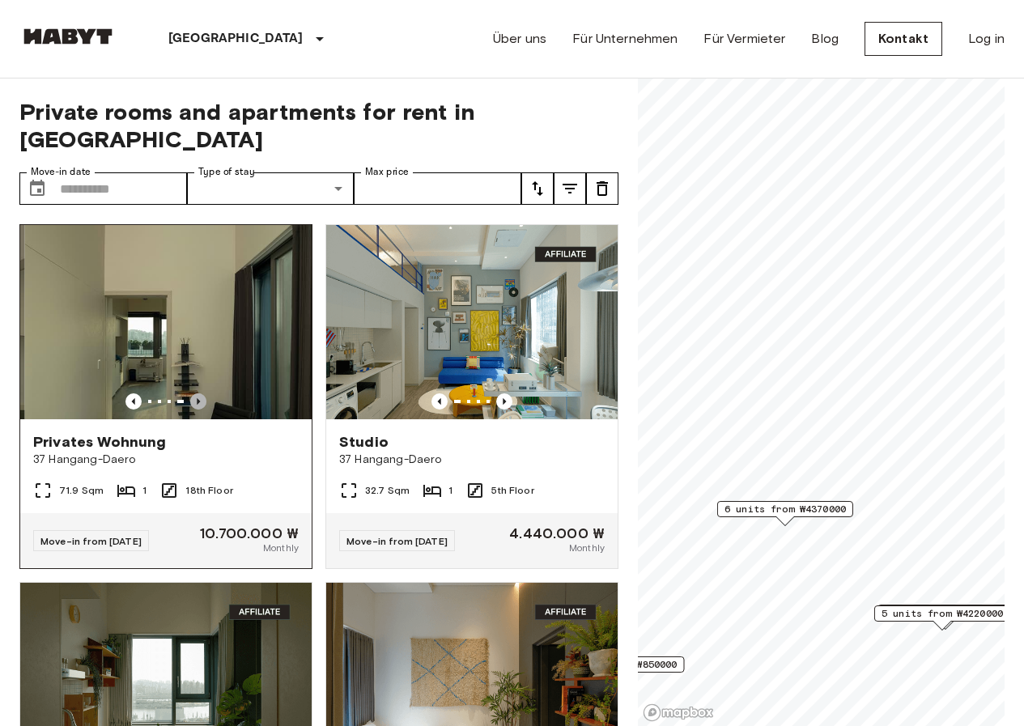
click at [197, 398] on icon "Previous image" at bounding box center [198, 401] width 3 height 6
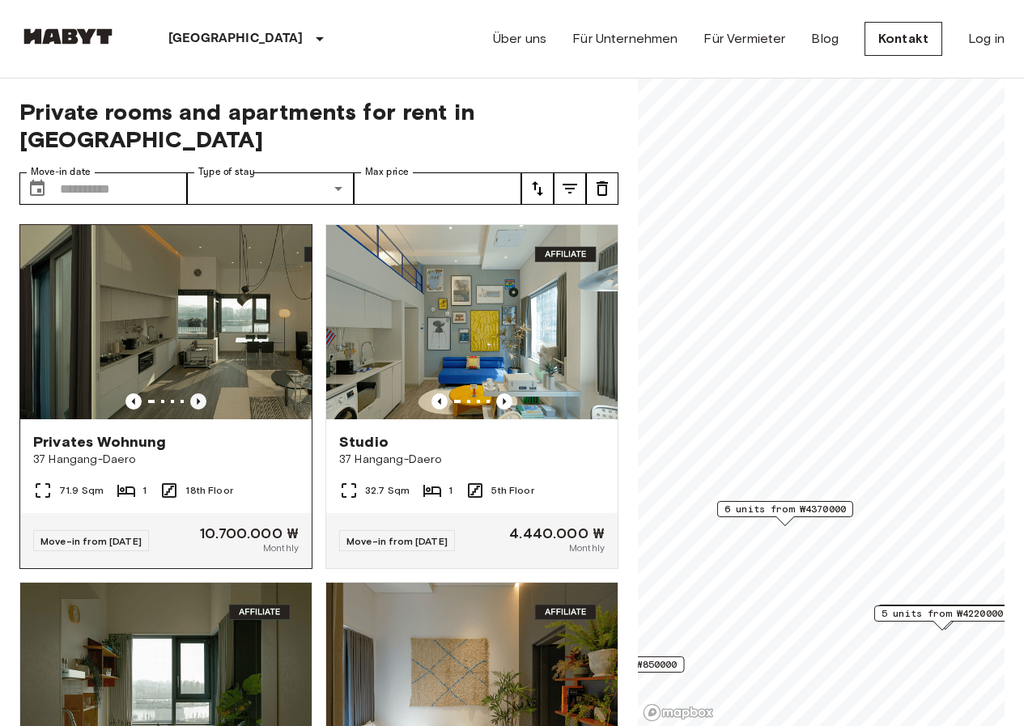
click at [197, 398] on icon "Previous image" at bounding box center [198, 401] width 3 height 6
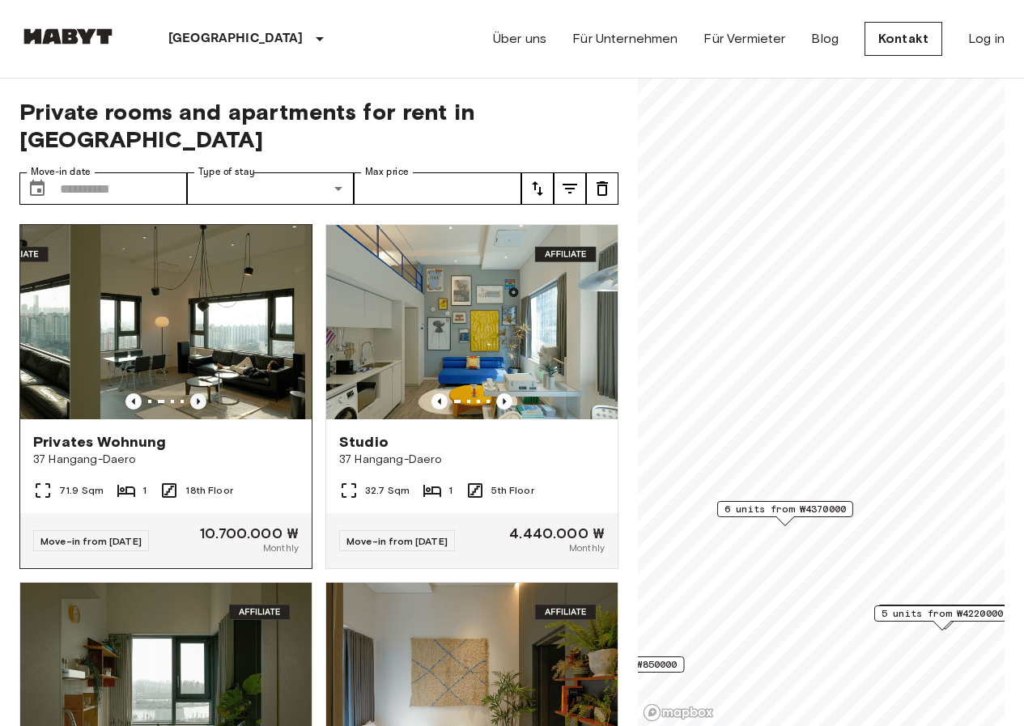
click at [197, 398] on icon "Previous image" at bounding box center [198, 401] width 3 height 6
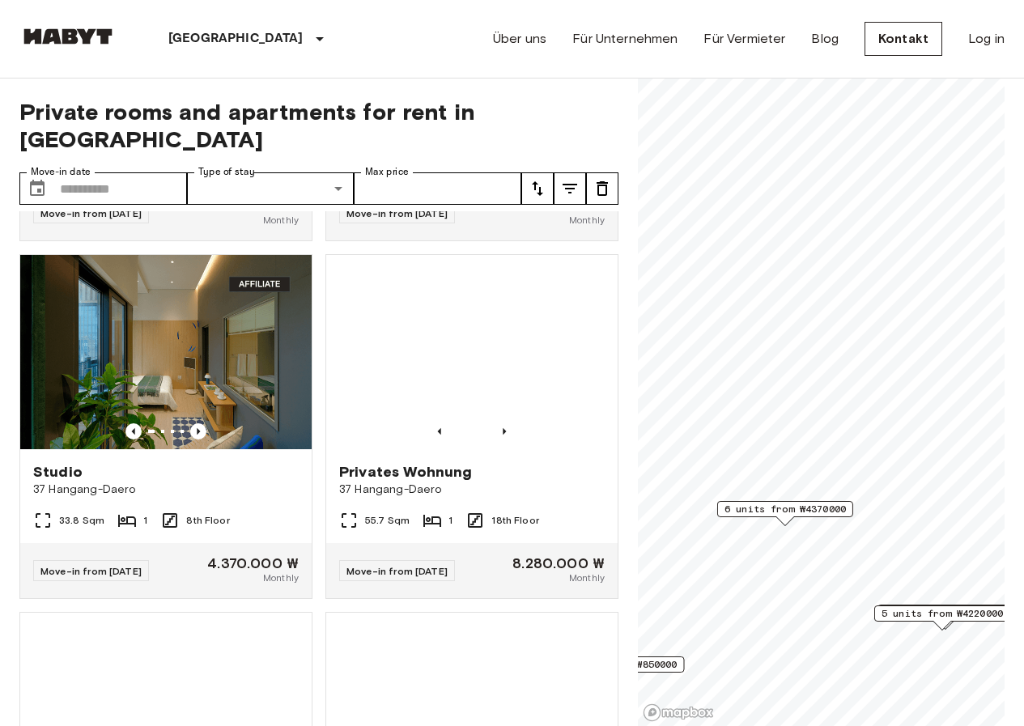
scroll to position [729, 0]
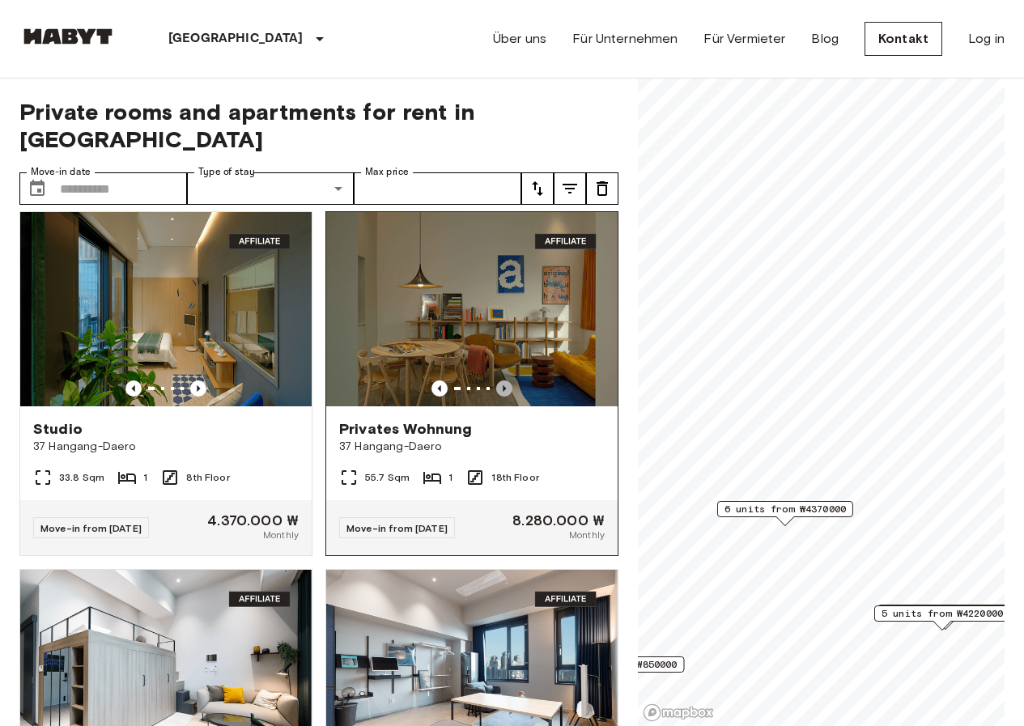
click at [500, 380] on icon "Previous image" at bounding box center [504, 388] width 16 height 16
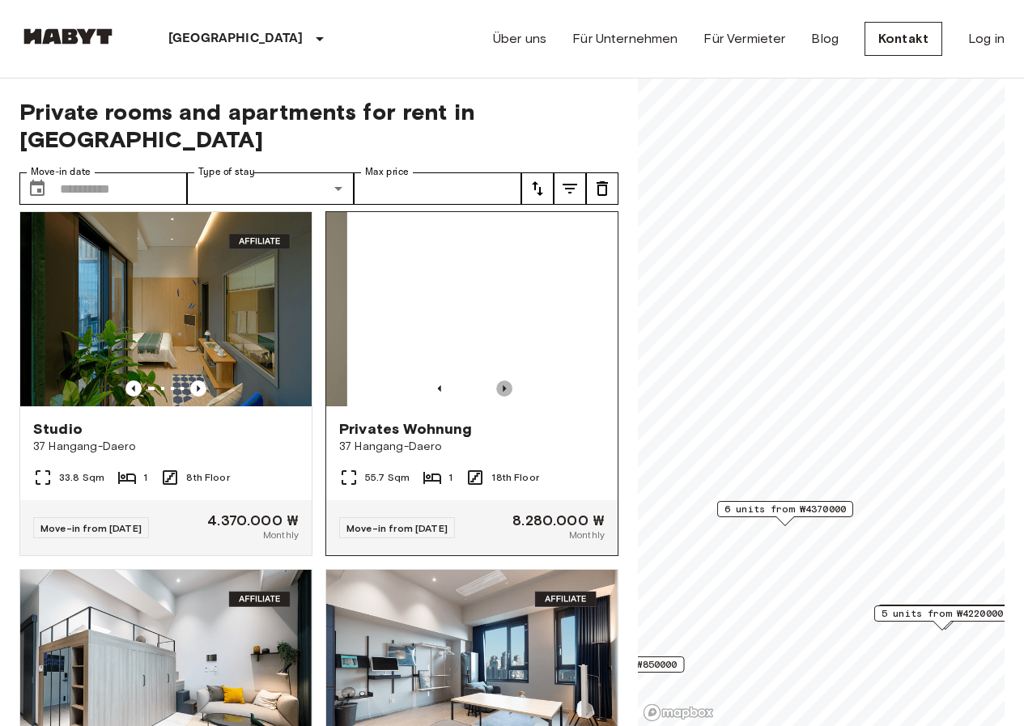
click at [500, 380] on icon "Previous image" at bounding box center [504, 388] width 16 height 16
click at [499, 380] on icon "Previous image" at bounding box center [504, 388] width 16 height 16
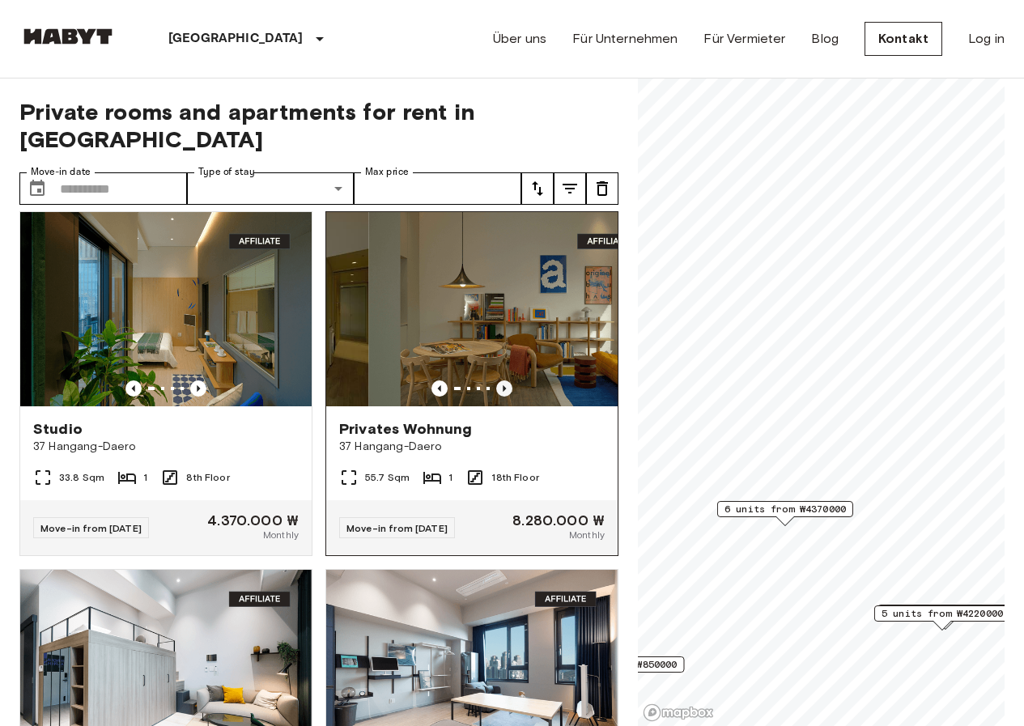
click at [499, 380] on icon "Previous image" at bounding box center [504, 388] width 16 height 16
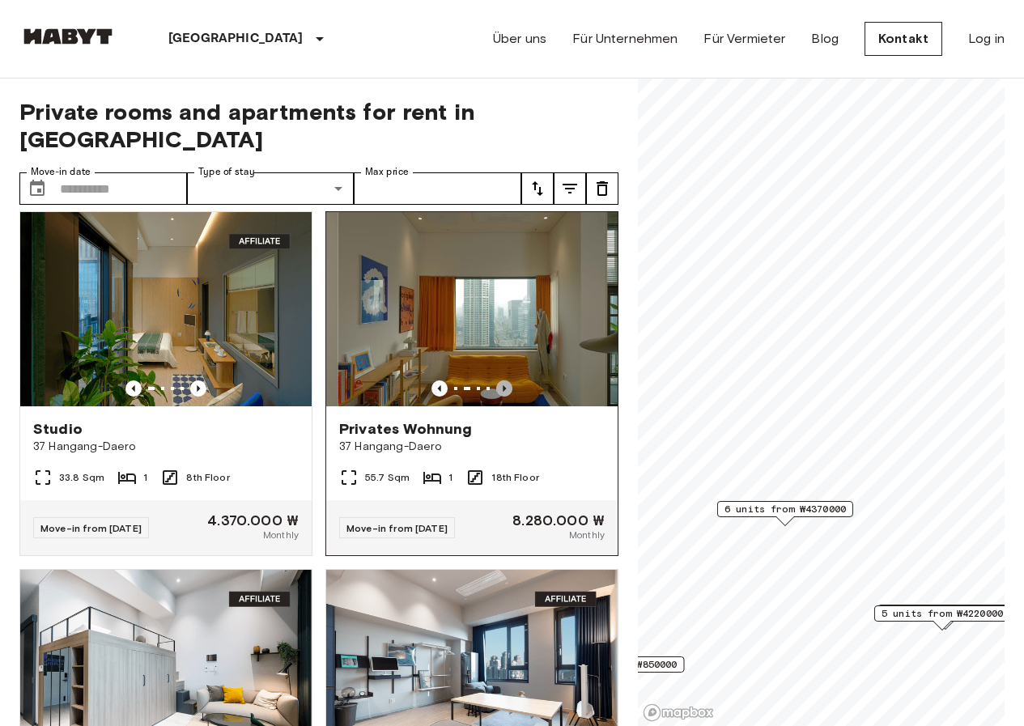
click at [499, 380] on icon "Previous image" at bounding box center [504, 388] width 16 height 16
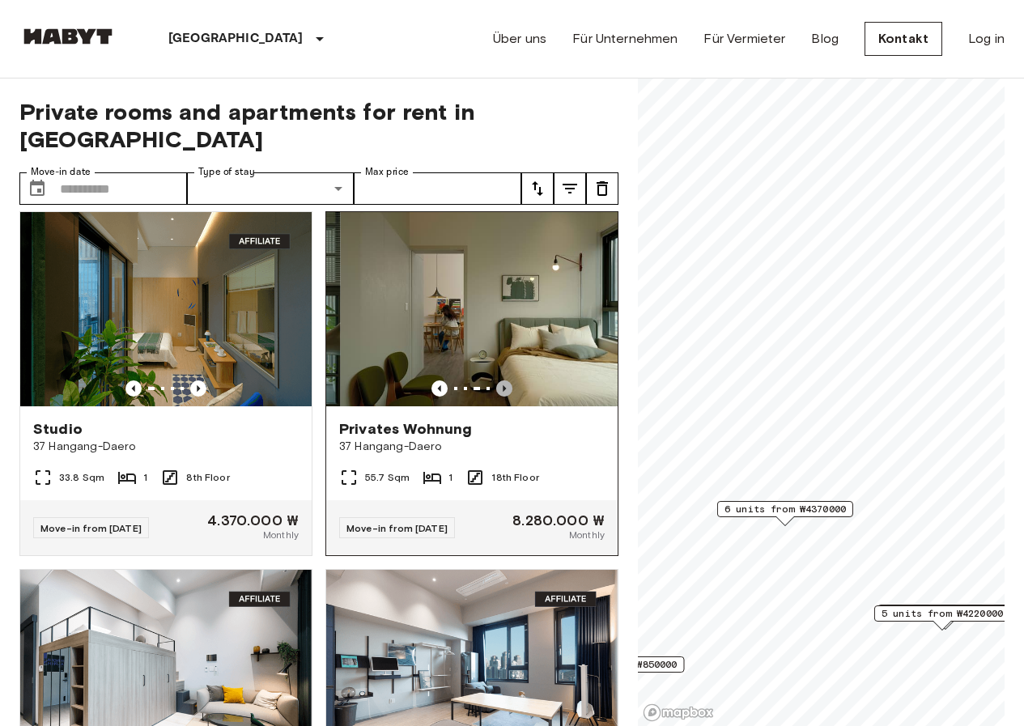
click at [499, 380] on icon "Previous image" at bounding box center [504, 388] width 16 height 16
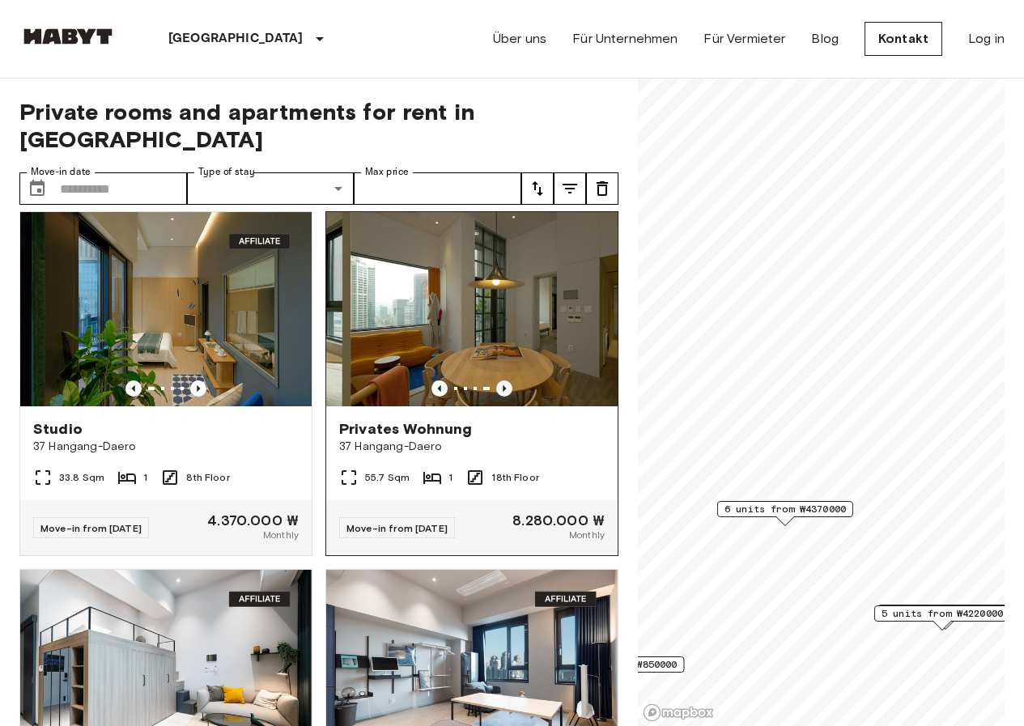
click at [499, 380] on icon "Previous image" at bounding box center [504, 388] width 16 height 16
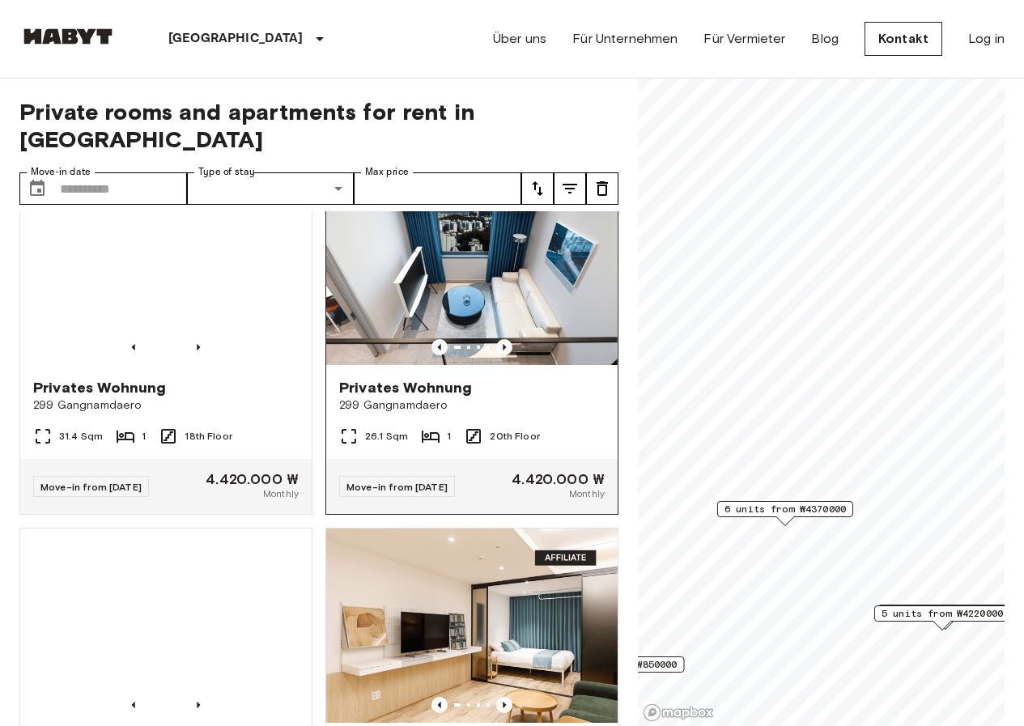
scroll to position [1457, 0]
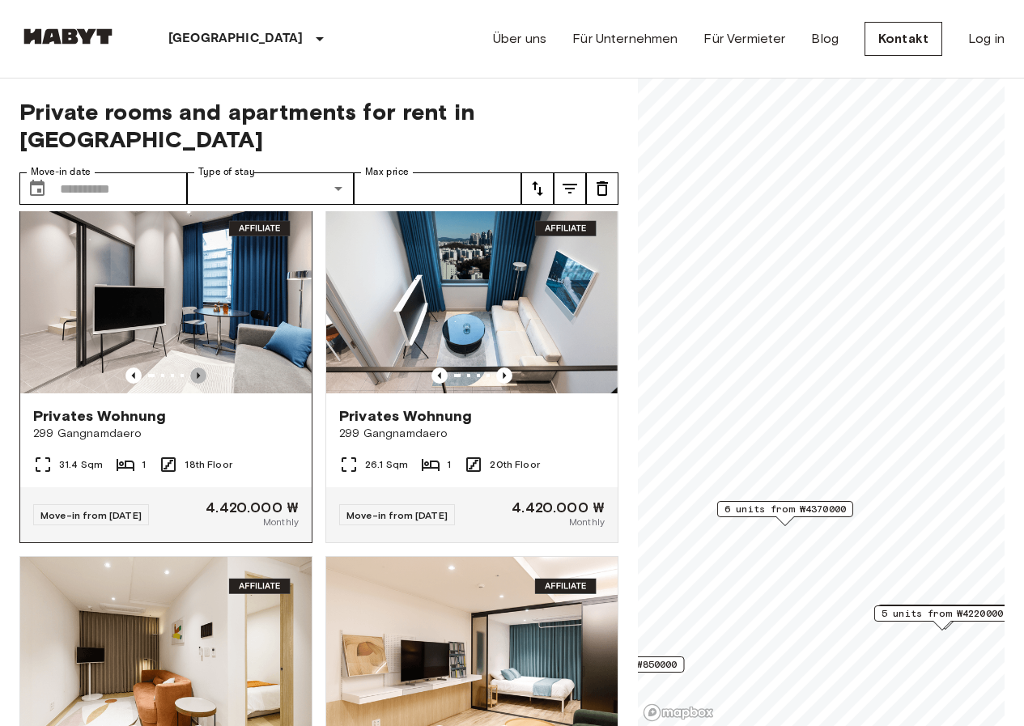
click at [198, 373] on icon "Previous image" at bounding box center [198, 376] width 16 height 16
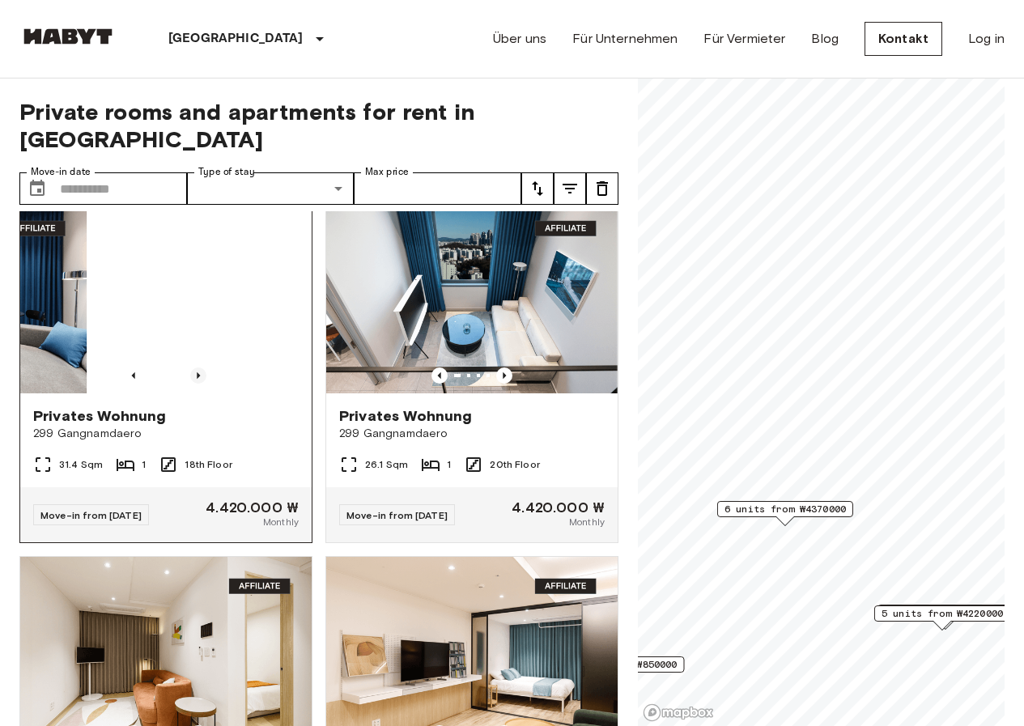
click at [198, 373] on icon "Previous image" at bounding box center [198, 376] width 16 height 16
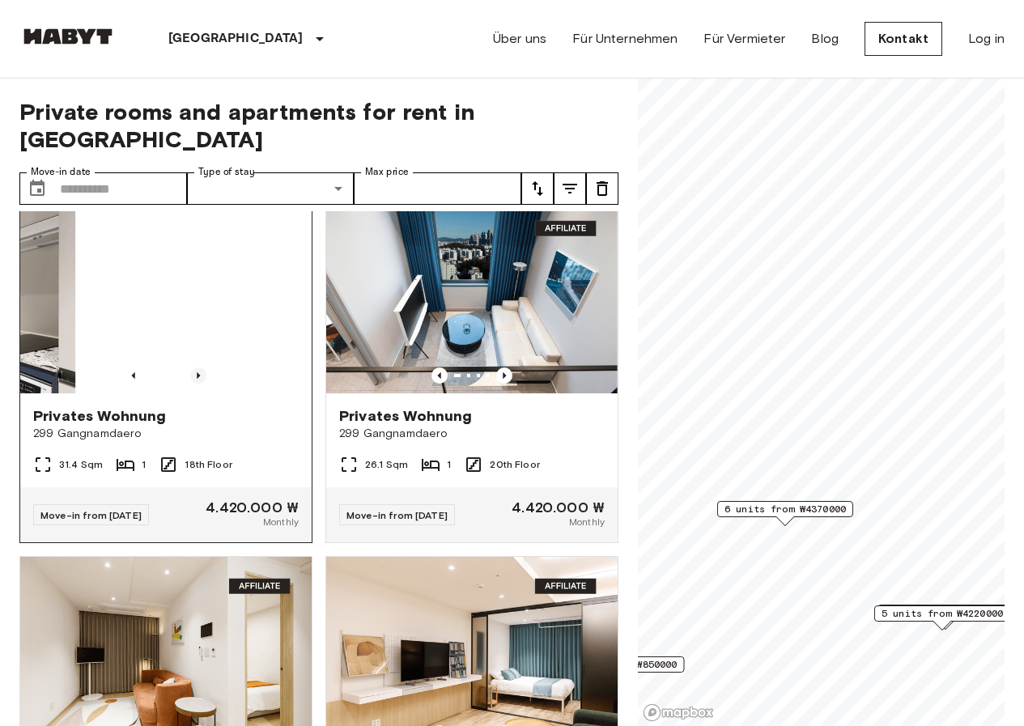
click at [198, 373] on icon "Previous image" at bounding box center [198, 376] width 16 height 16
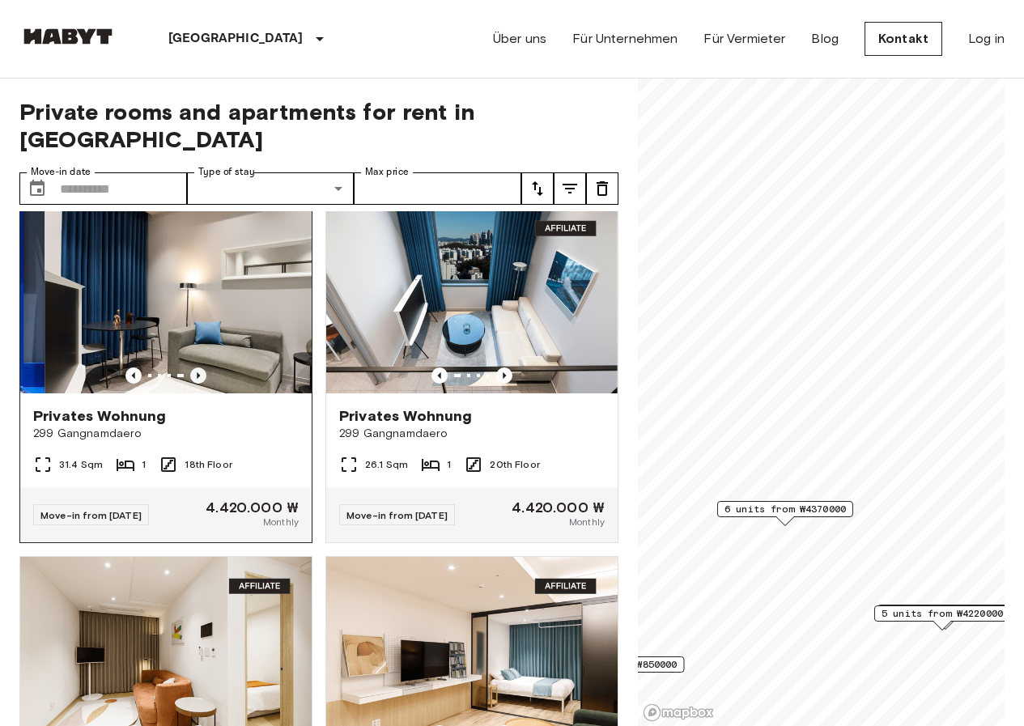
click at [198, 373] on icon "Previous image" at bounding box center [198, 376] width 16 height 16
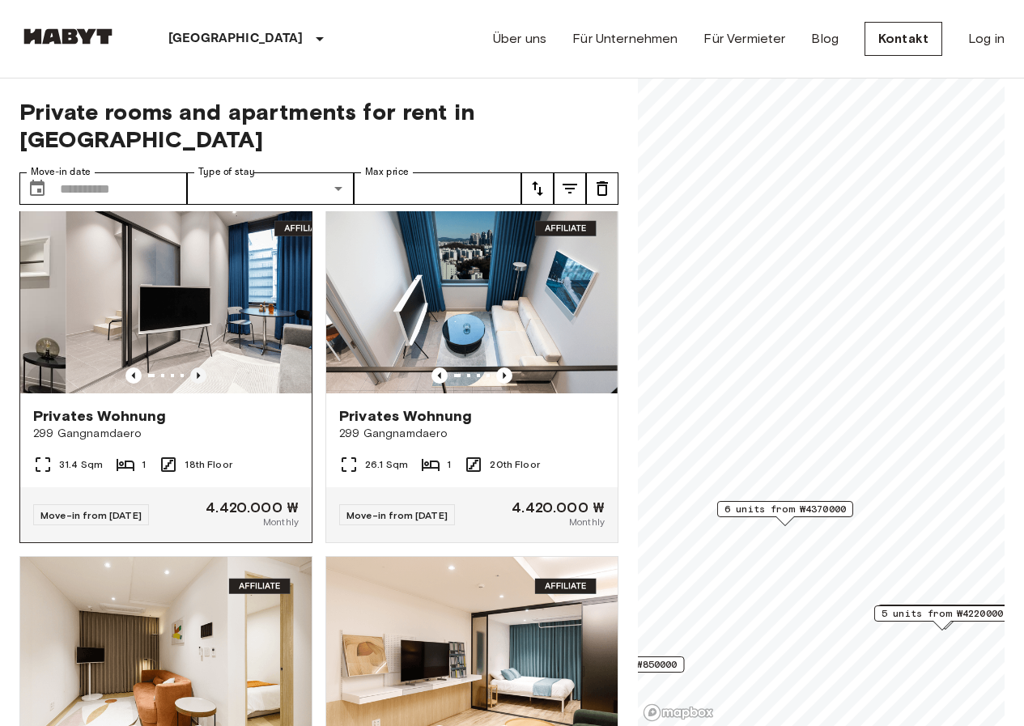
click at [198, 373] on icon "Previous image" at bounding box center [198, 376] width 16 height 16
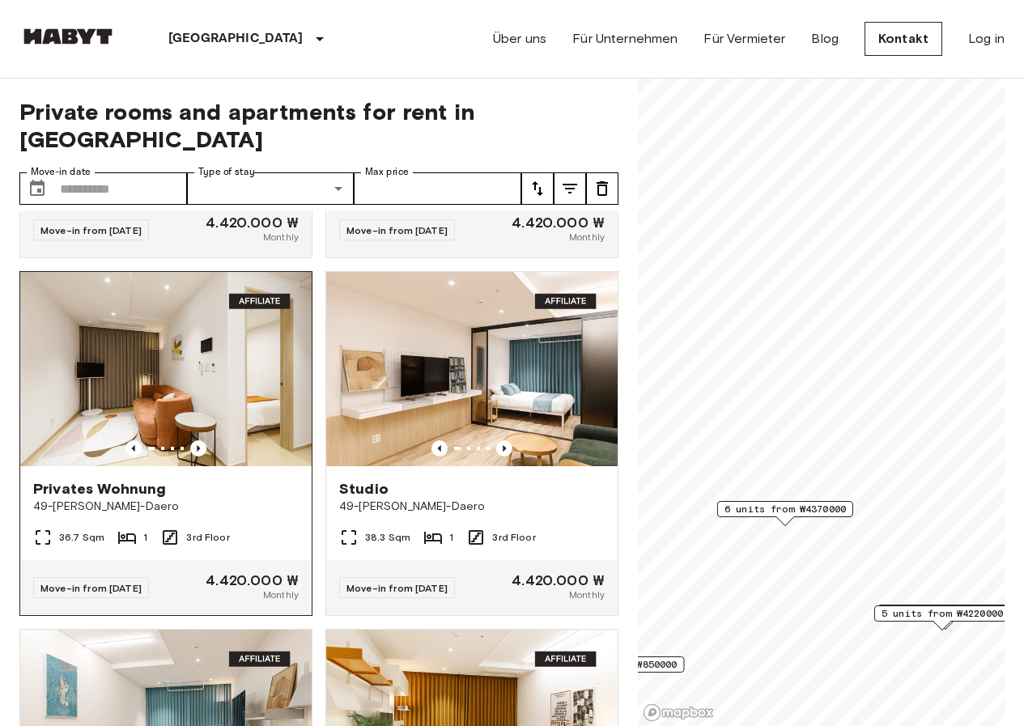
scroll to position [1700, 0]
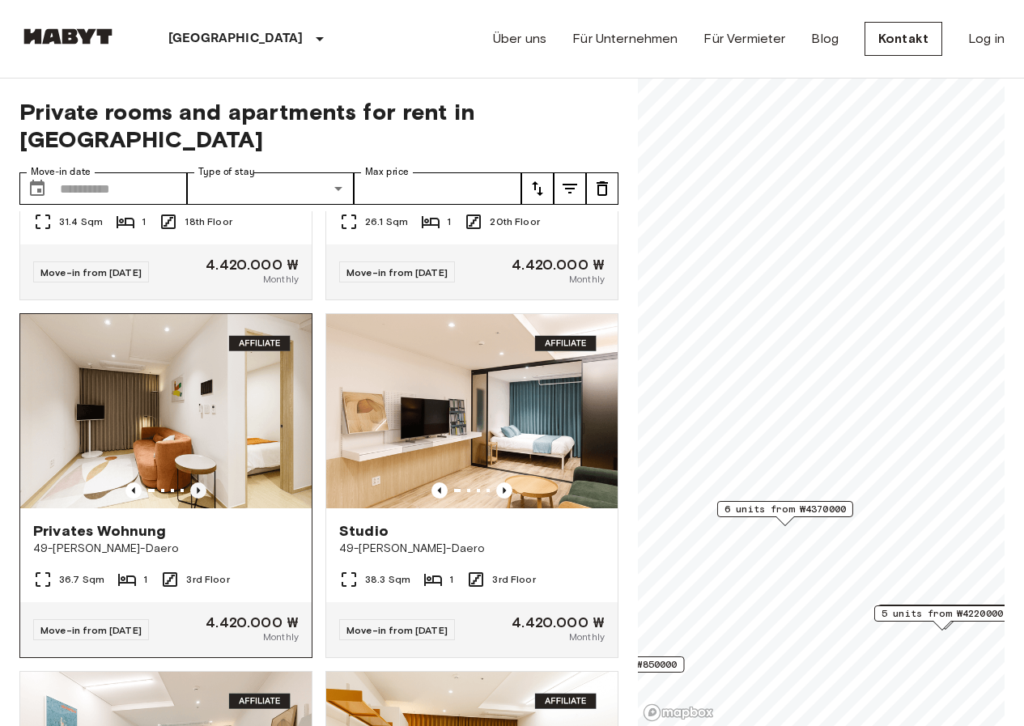
click at [190, 493] on icon "Previous image" at bounding box center [198, 490] width 16 height 16
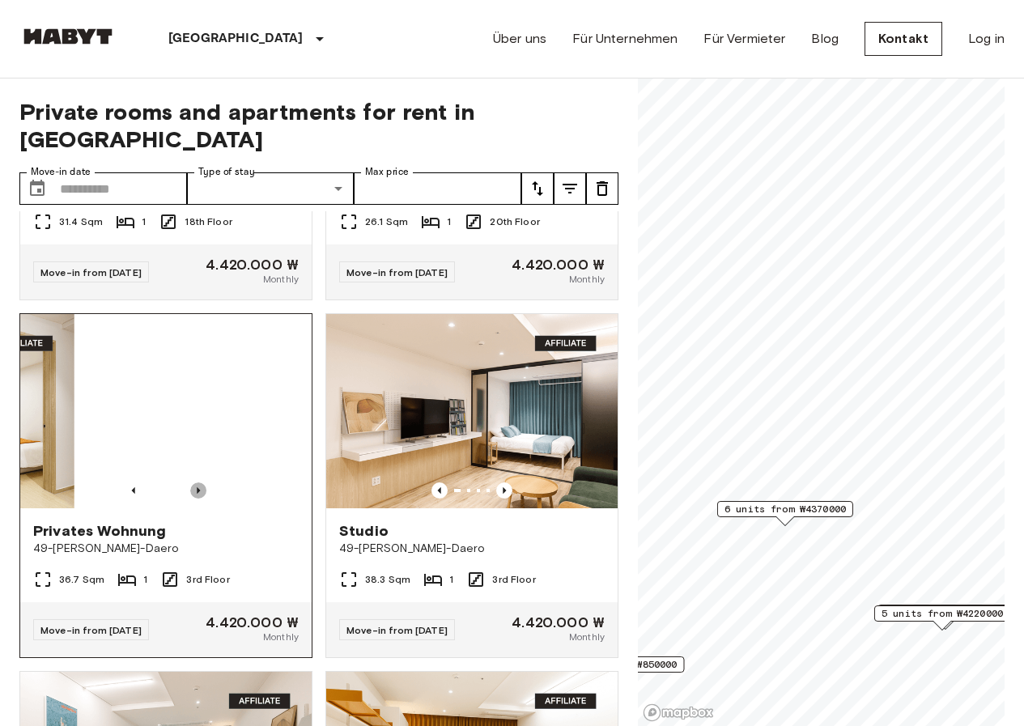
click at [190, 493] on icon "Previous image" at bounding box center [198, 490] width 16 height 16
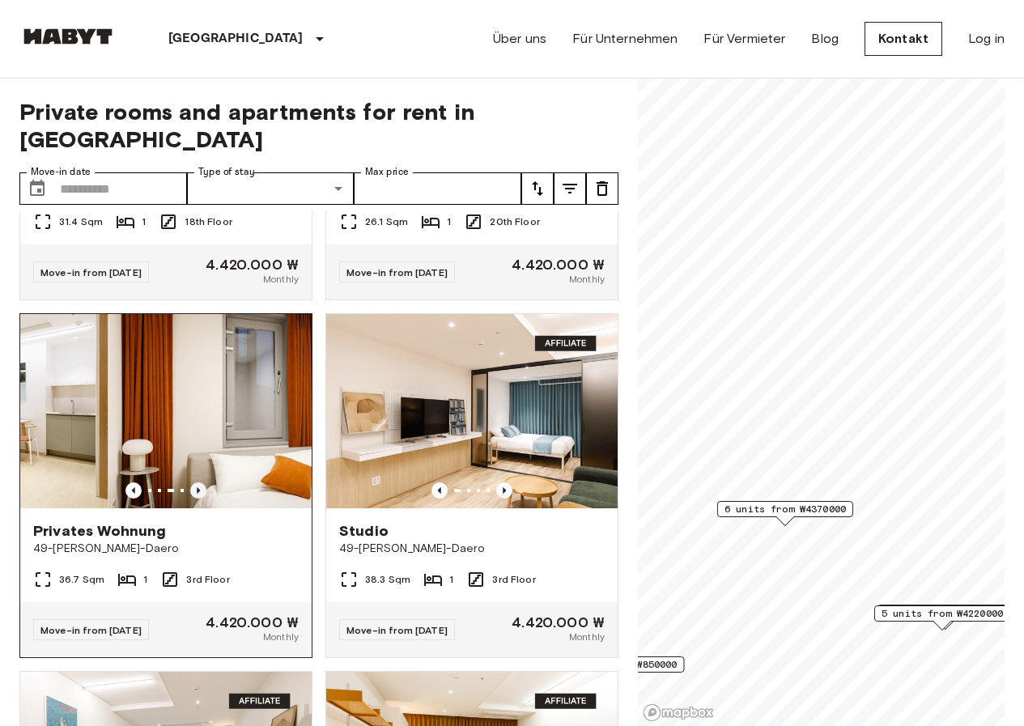
click at [190, 493] on icon "Previous image" at bounding box center [198, 490] width 16 height 16
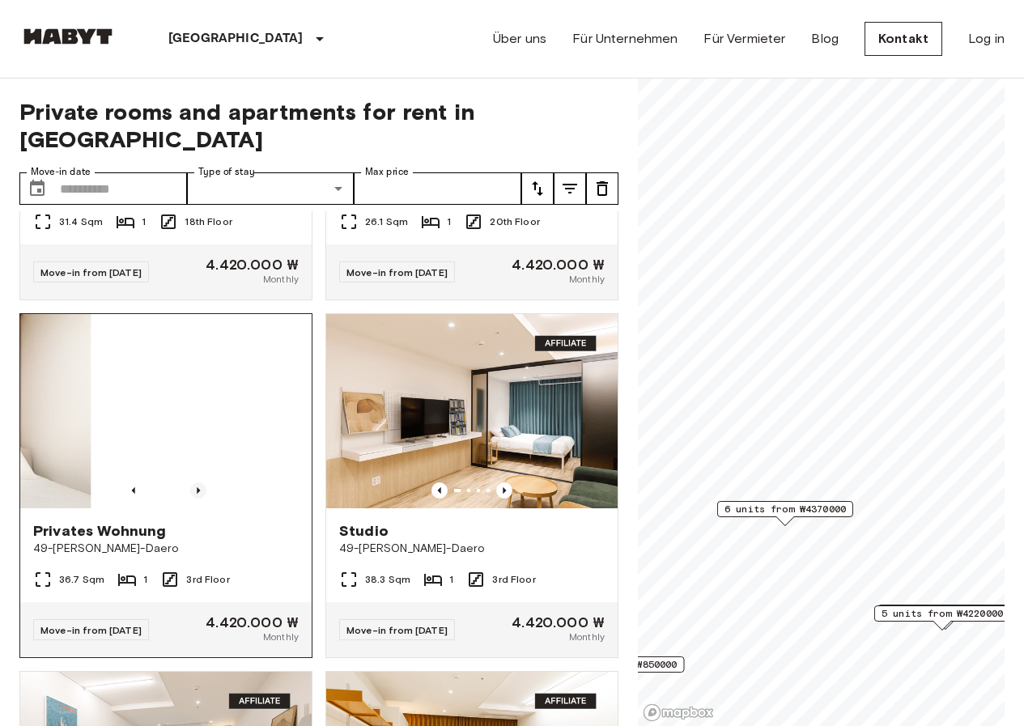
click at [190, 493] on icon "Previous image" at bounding box center [198, 490] width 16 height 16
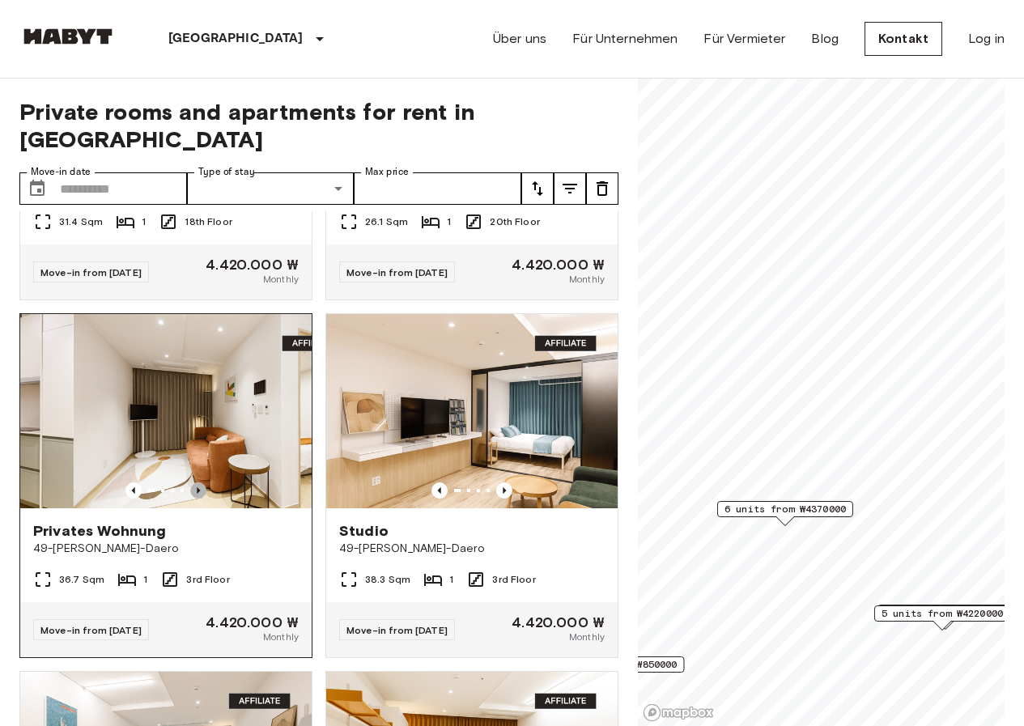
click at [190, 493] on icon "Previous image" at bounding box center [198, 490] width 16 height 16
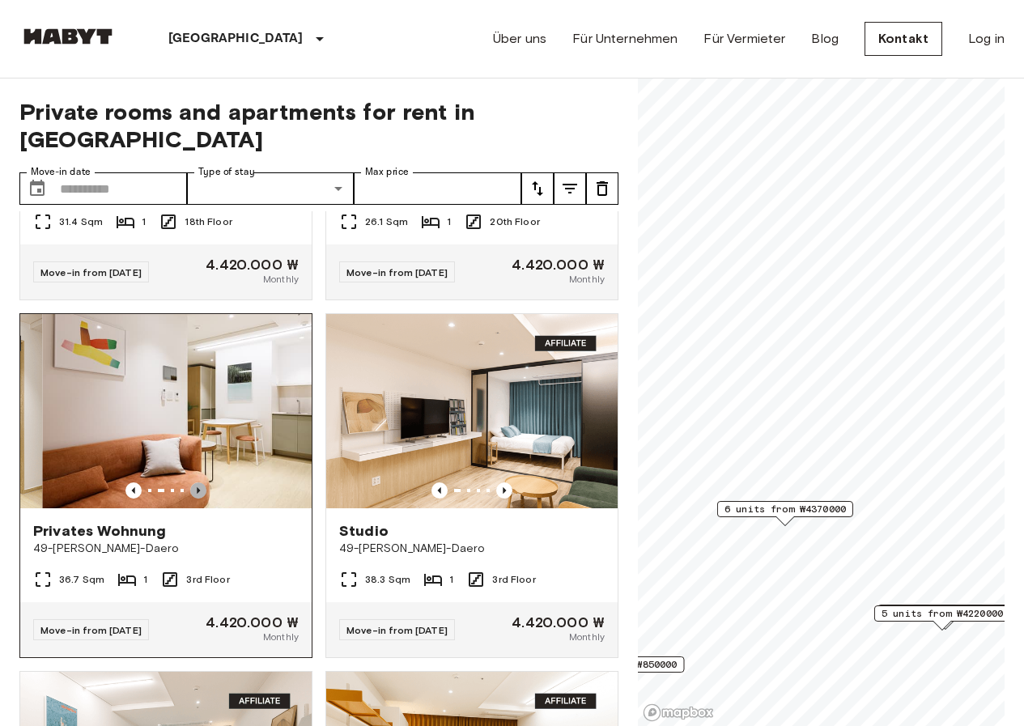
click at [190, 493] on icon "Previous image" at bounding box center [198, 490] width 16 height 16
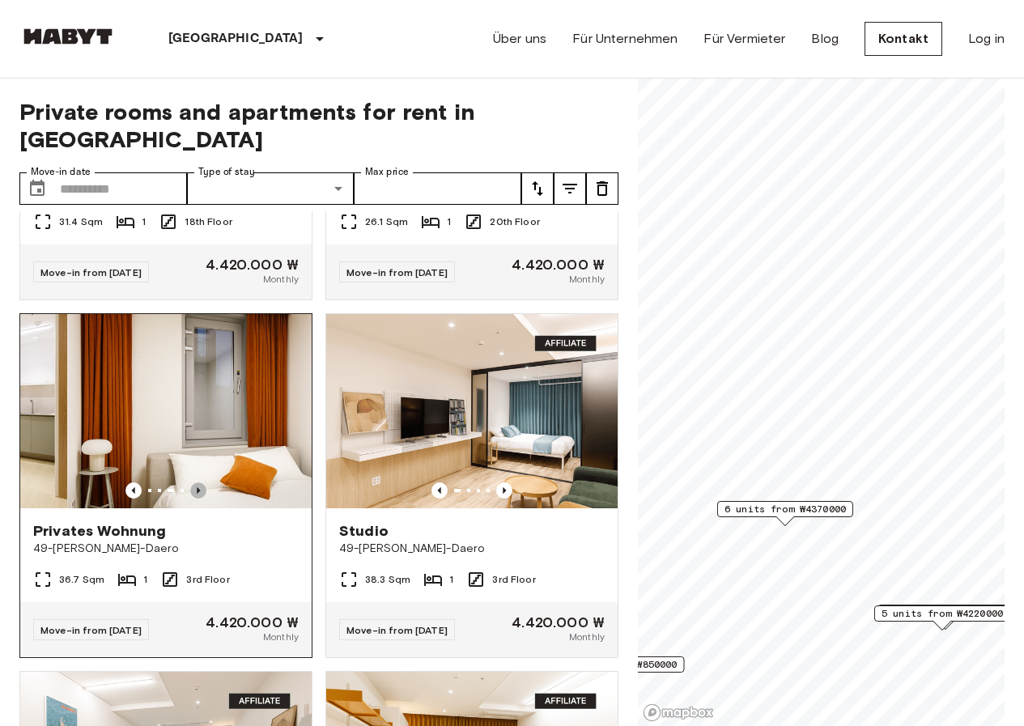
click at [190, 493] on icon "Previous image" at bounding box center [198, 490] width 16 height 16
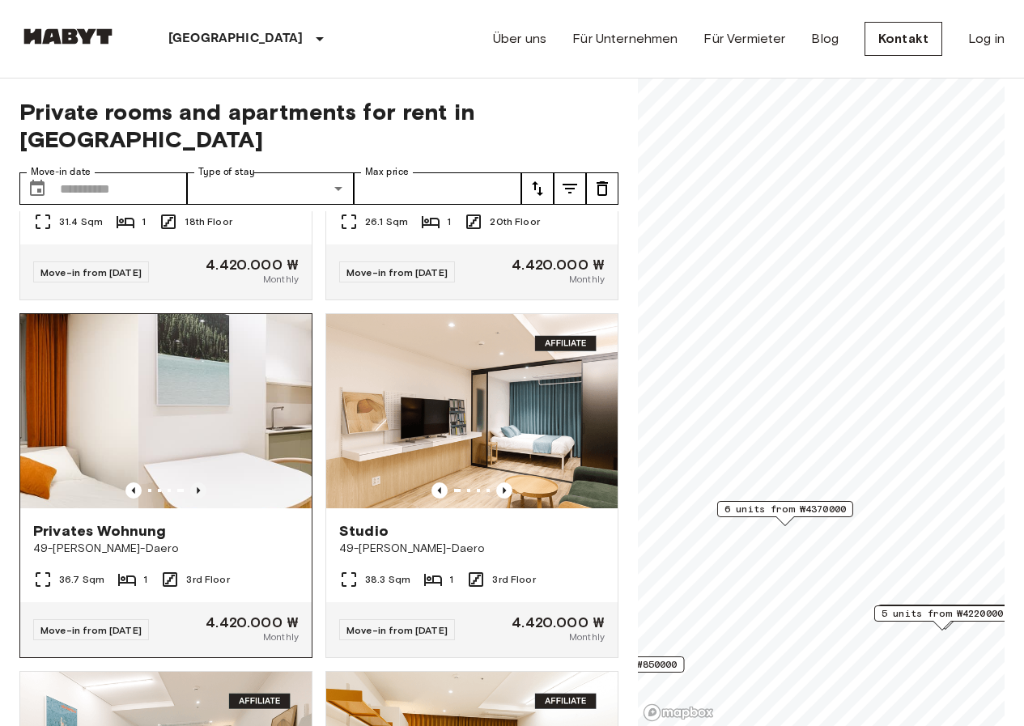
click at [190, 493] on icon "Previous image" at bounding box center [198, 490] width 16 height 16
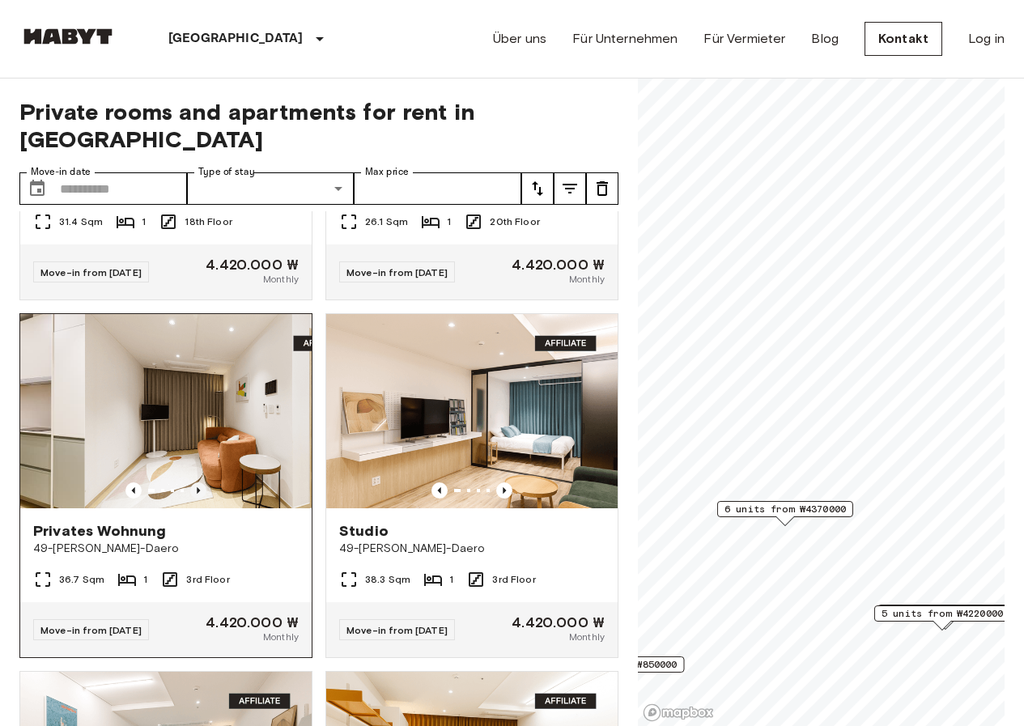
click at [190, 493] on icon "Previous image" at bounding box center [198, 490] width 16 height 16
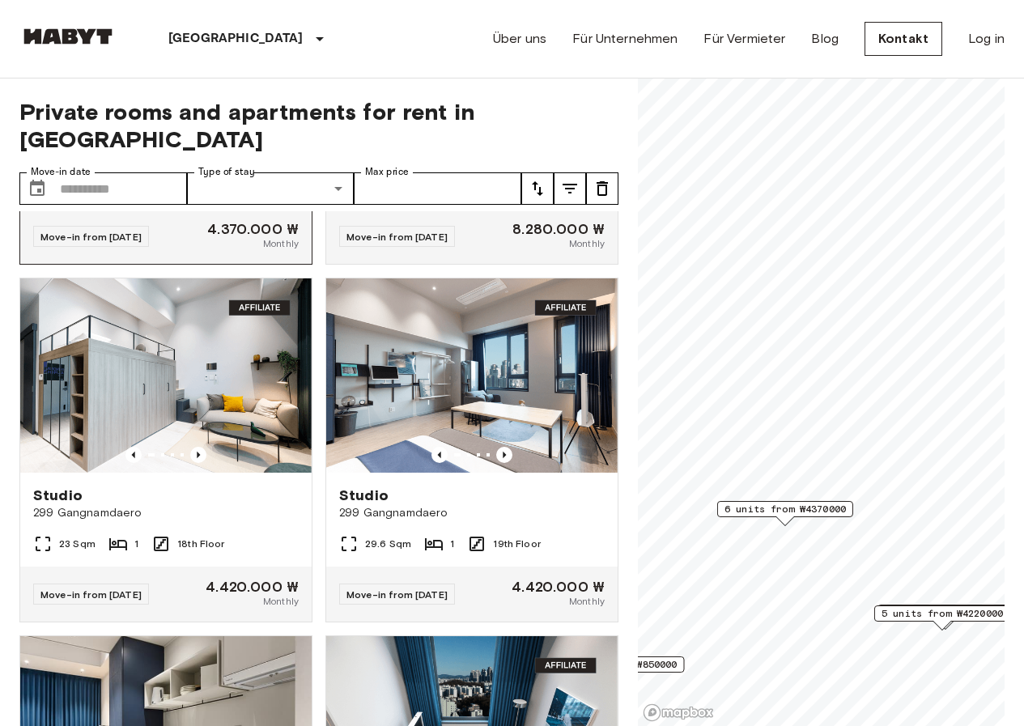
scroll to position [809, 0]
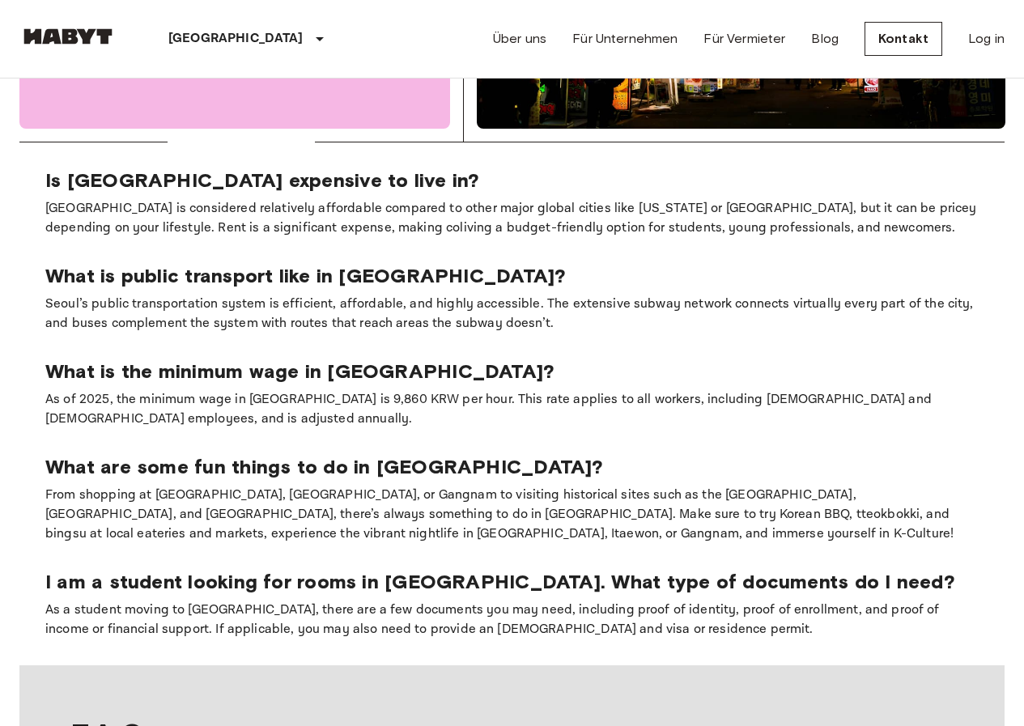
scroll to position [1457, 0]
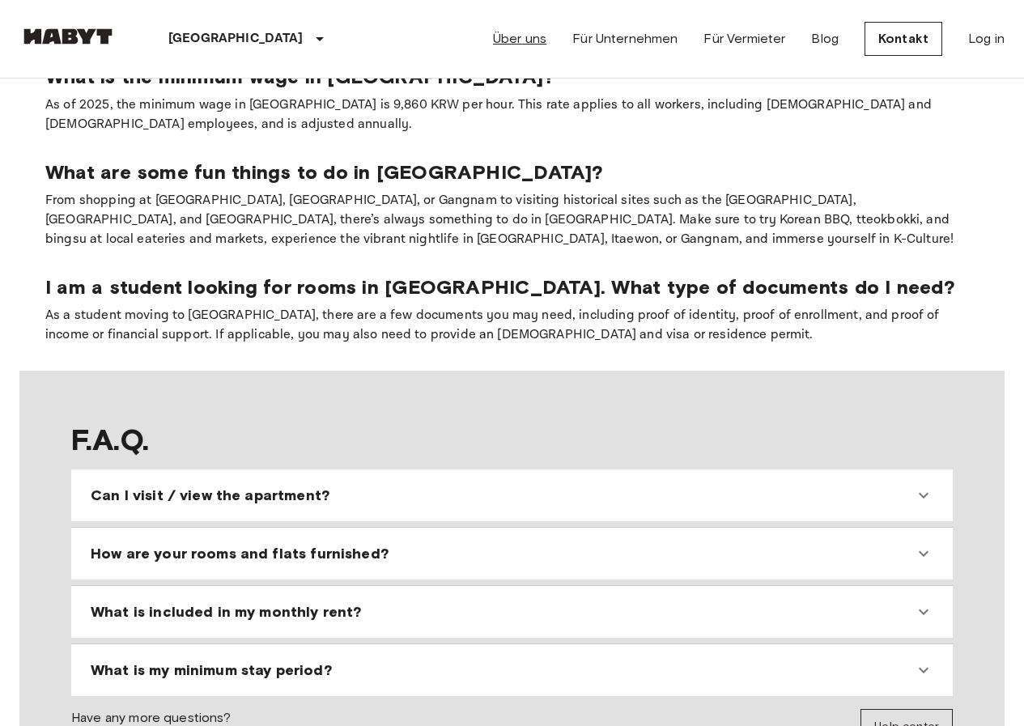
click at [534, 38] on link "Über uns" at bounding box center [519, 38] width 53 height 19
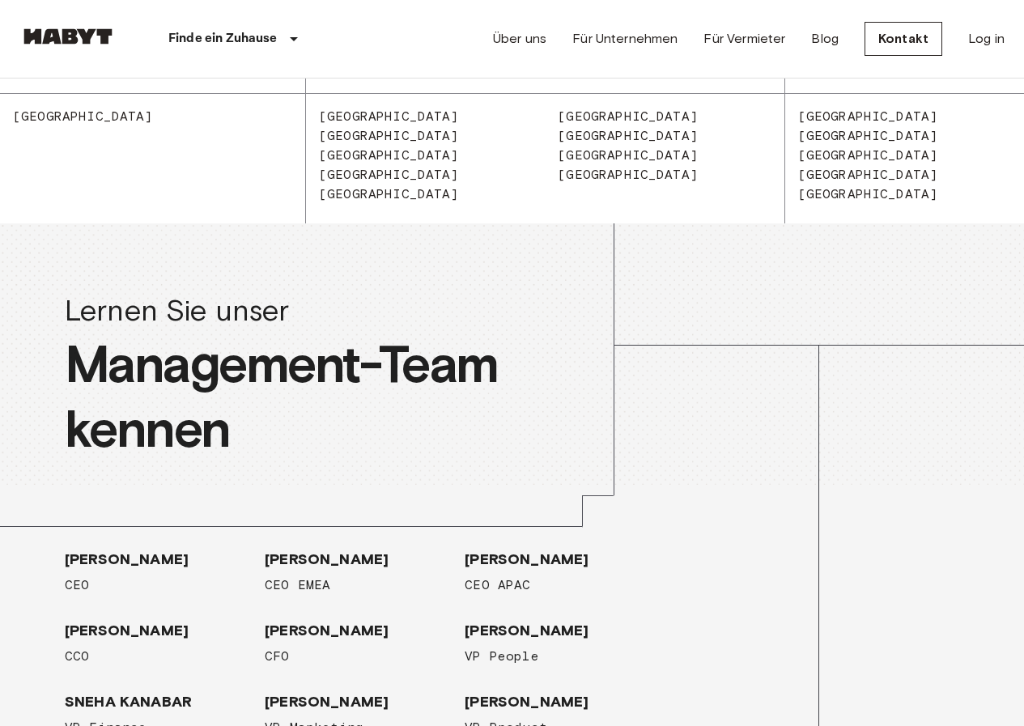
scroll to position [2267, 0]
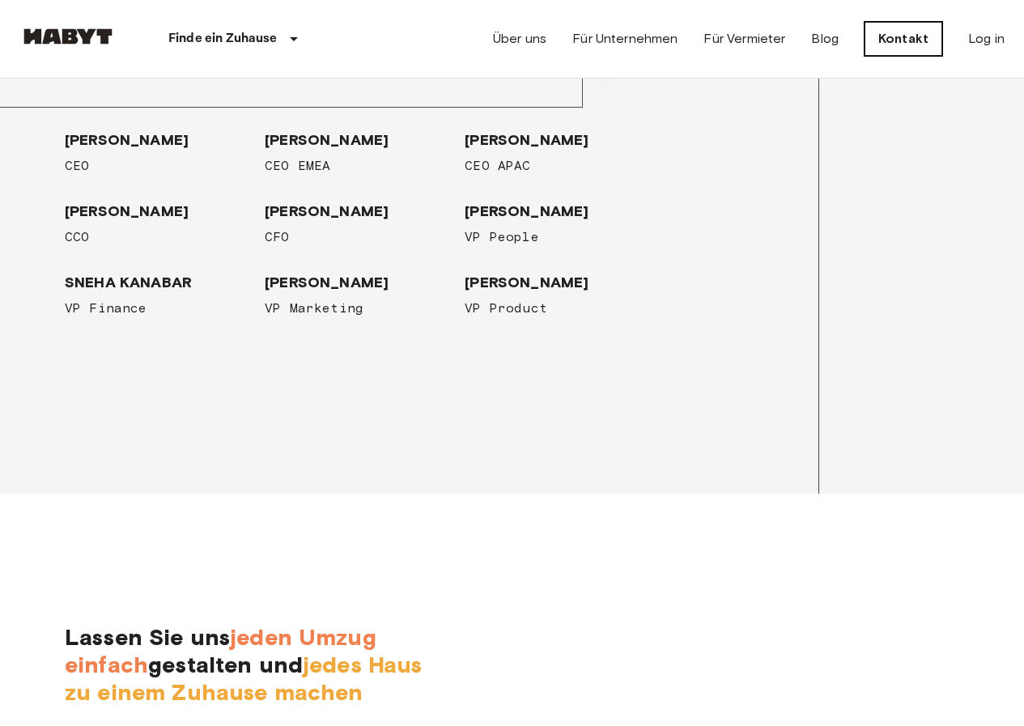
click at [889, 37] on link "Kontakt" at bounding box center [904, 39] width 78 height 34
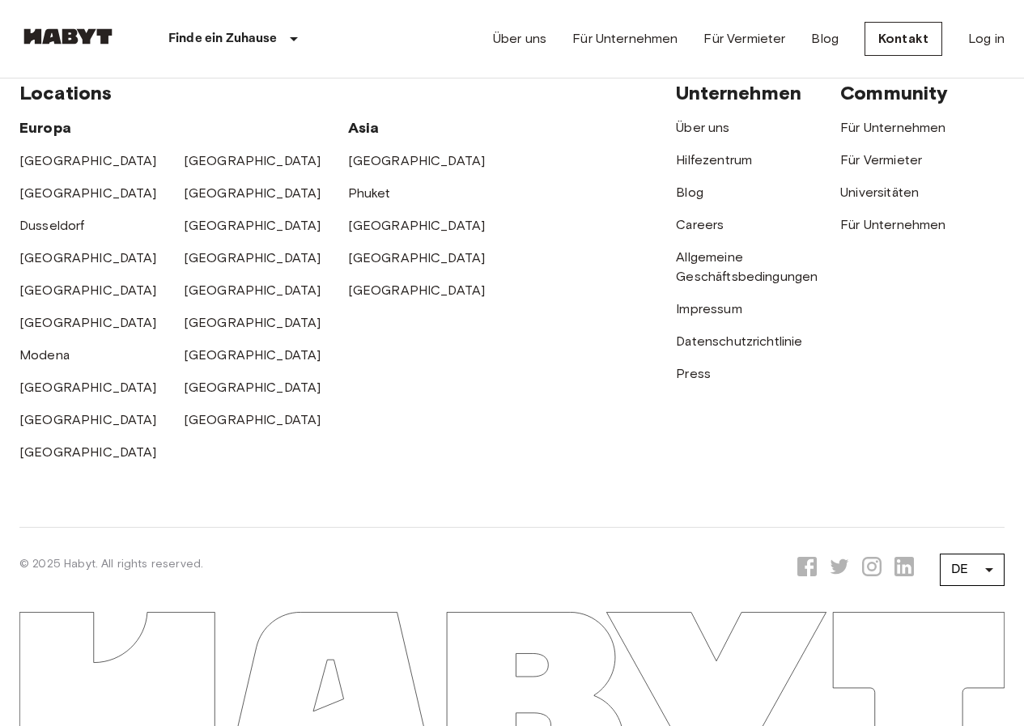
scroll to position [741, 0]
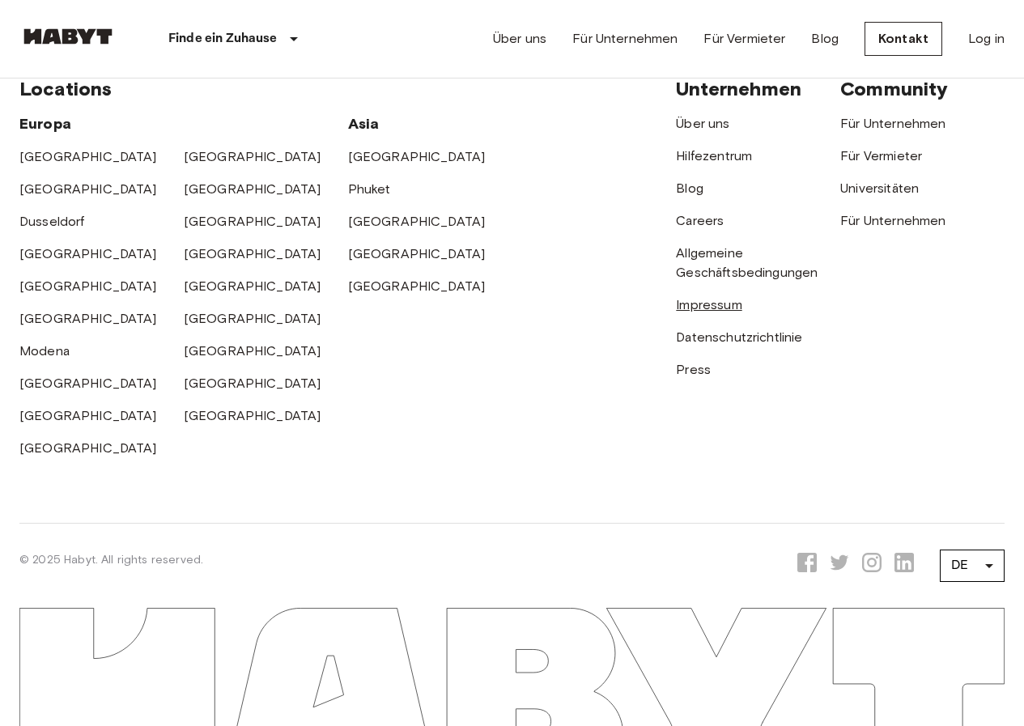
click at [697, 312] on link "Impressum" at bounding box center [709, 304] width 66 height 15
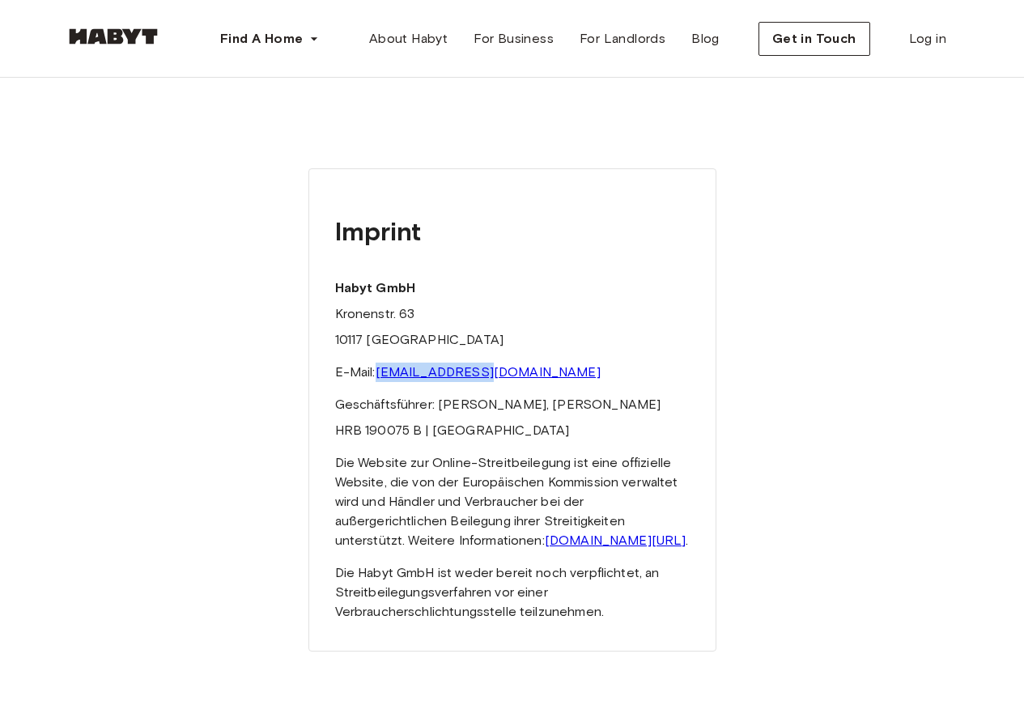
drag, startPoint x: 518, startPoint y: 364, endPoint x: 381, endPoint y: 377, distance: 137.4
click at [381, 377] on p "E-Mail: [EMAIL_ADDRESS][DOMAIN_NAME]" at bounding box center [512, 372] width 355 height 19
copy link "[EMAIL_ADDRESS][DOMAIN_NAME]"
drag, startPoint x: 767, startPoint y: 265, endPoint x: 781, endPoint y: 279, distance: 20.6
click at [781, 279] on div "Imprint Habyt GmbH Kronenstr. 63 10117 [GEOGRAPHIC_DATA] E-Mail: [EMAIL_ADDRESS…" at bounding box center [512, 384] width 894 height 613
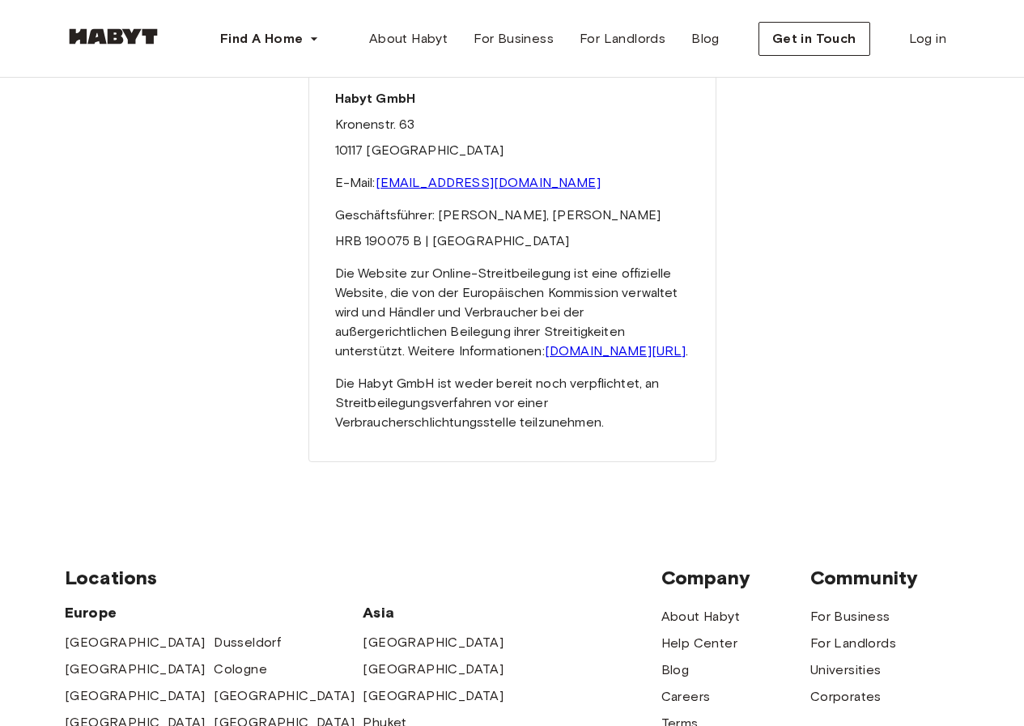
scroll to position [162, 0]
